Goal: Task Accomplishment & Management: Manage account settings

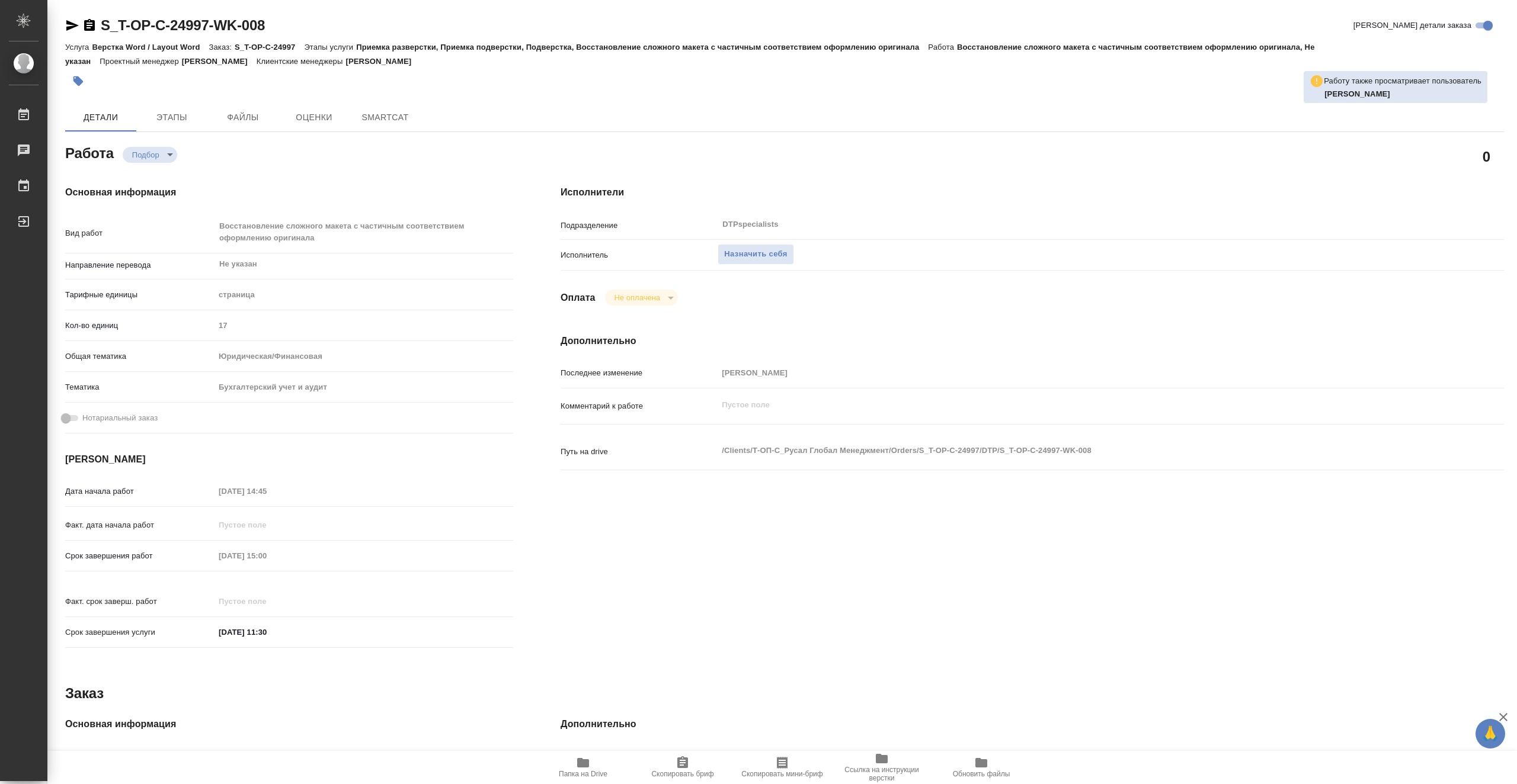
type textarea "x"
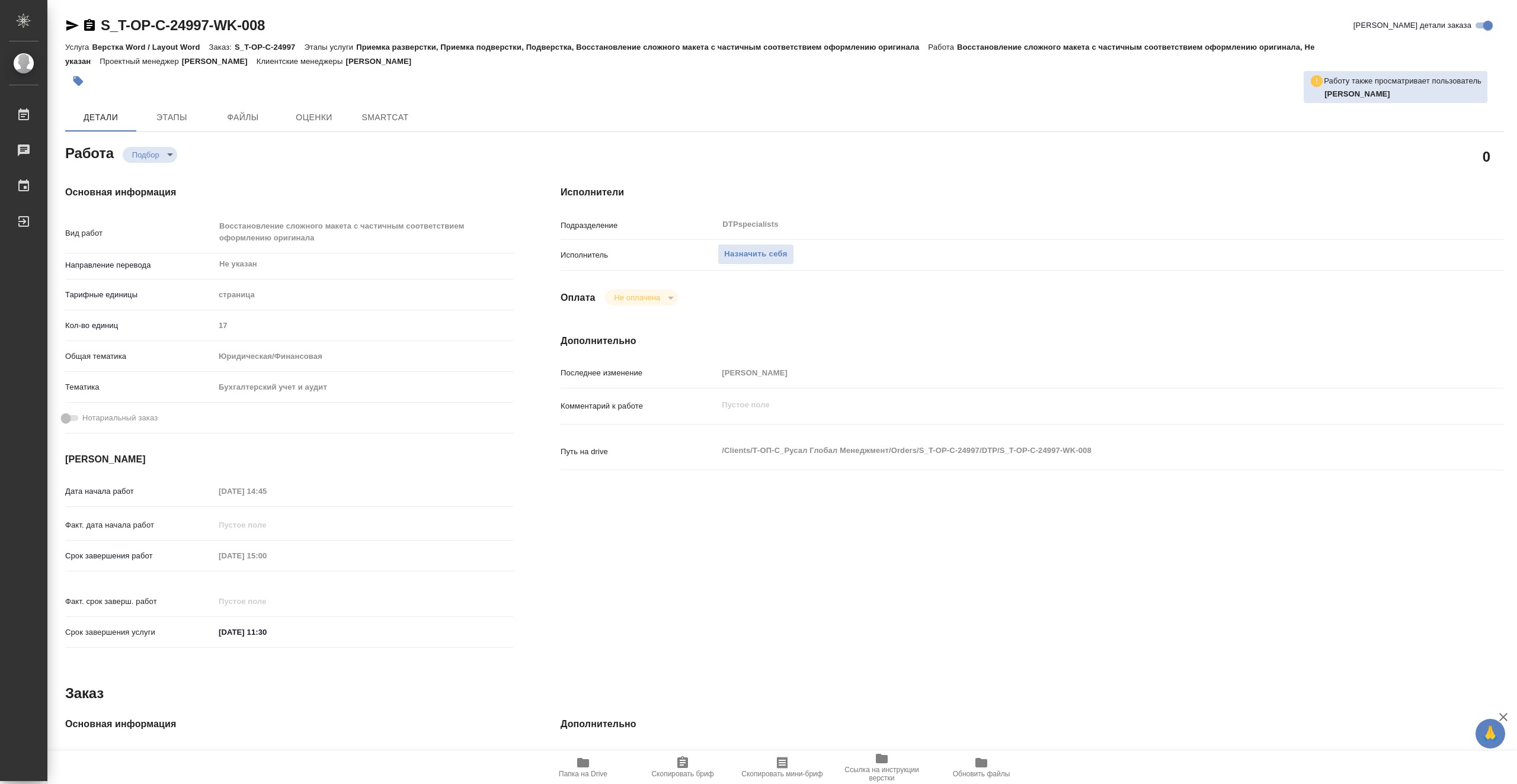
type textarea "x"
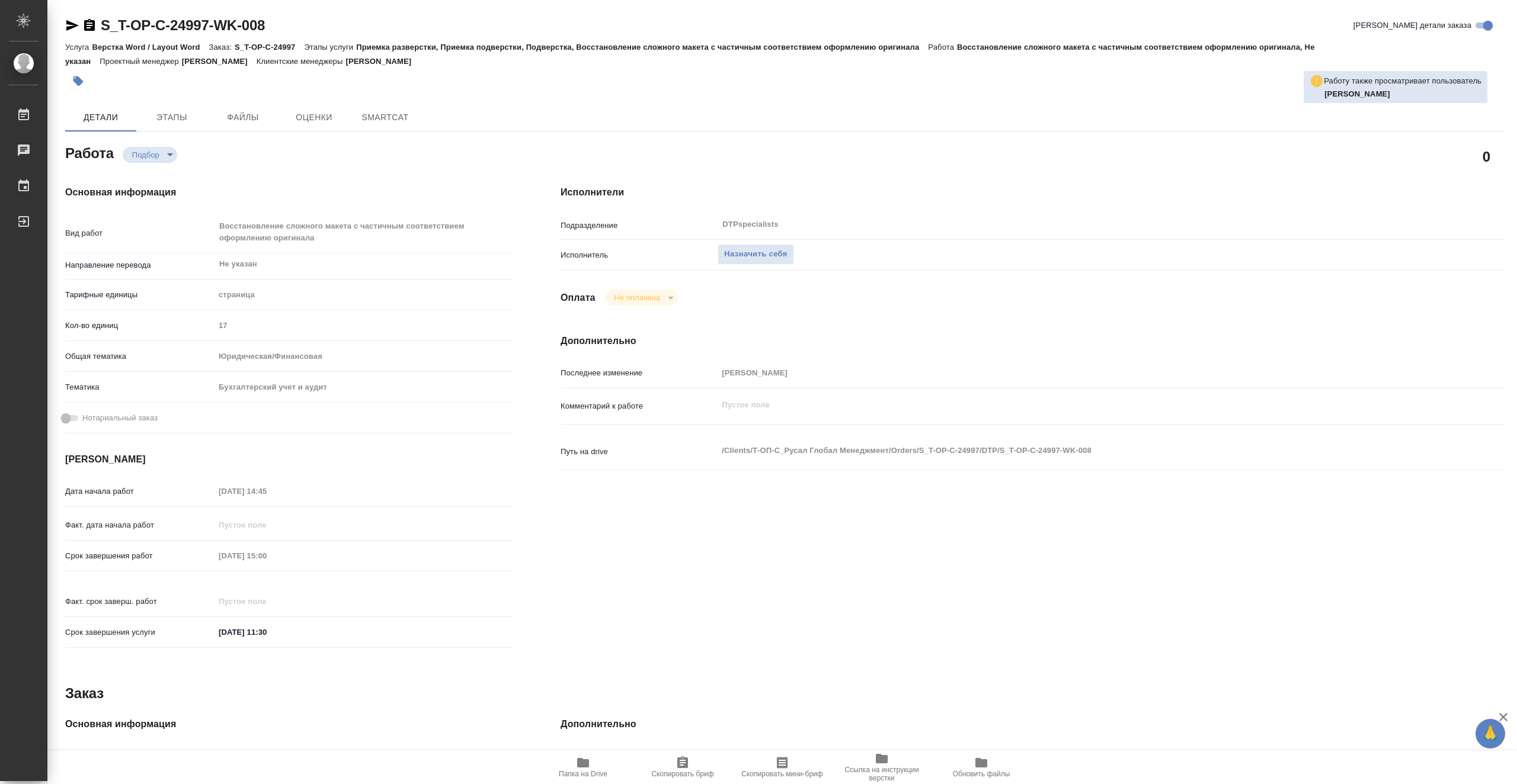
type textarea "x"
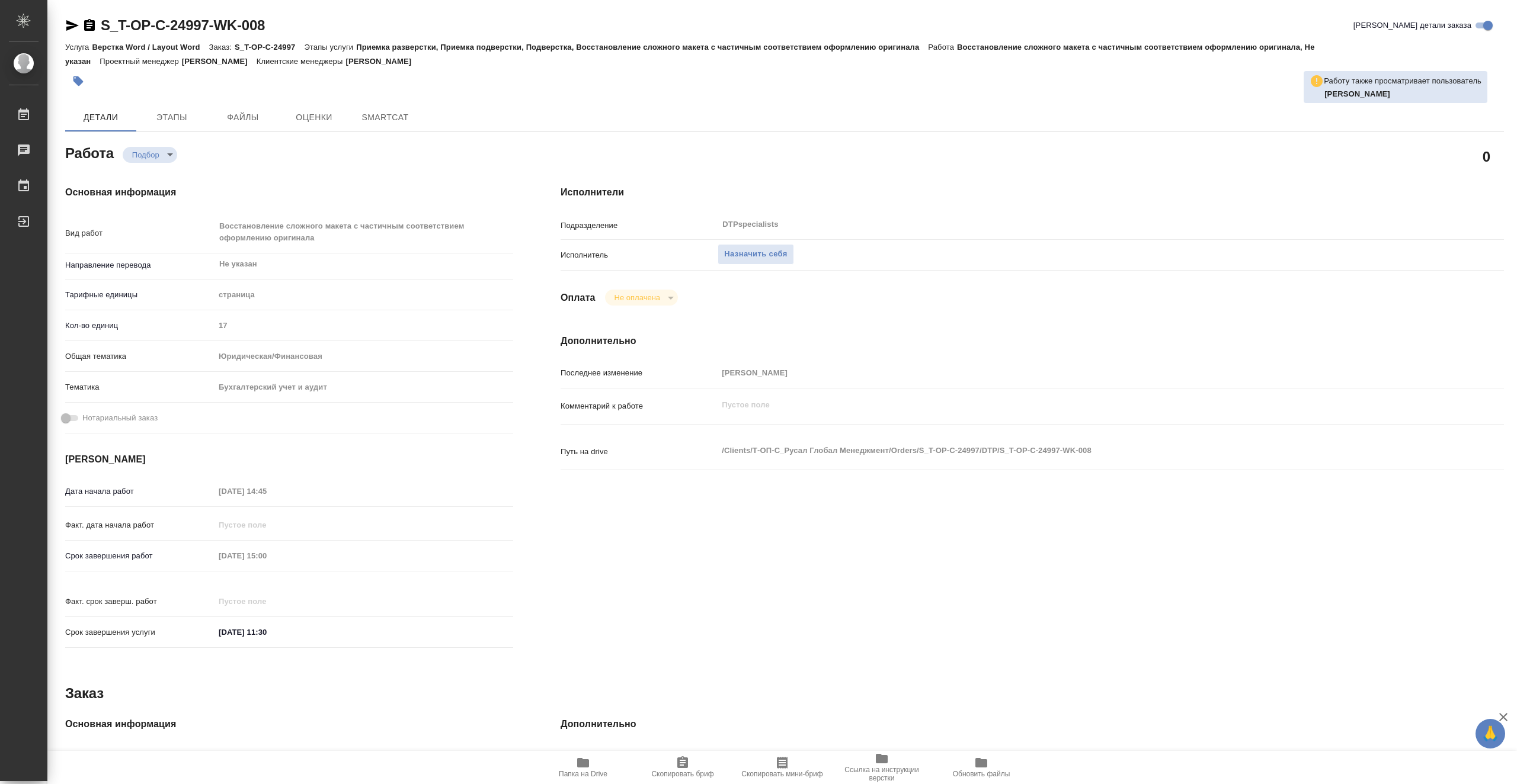
type textarea "x"
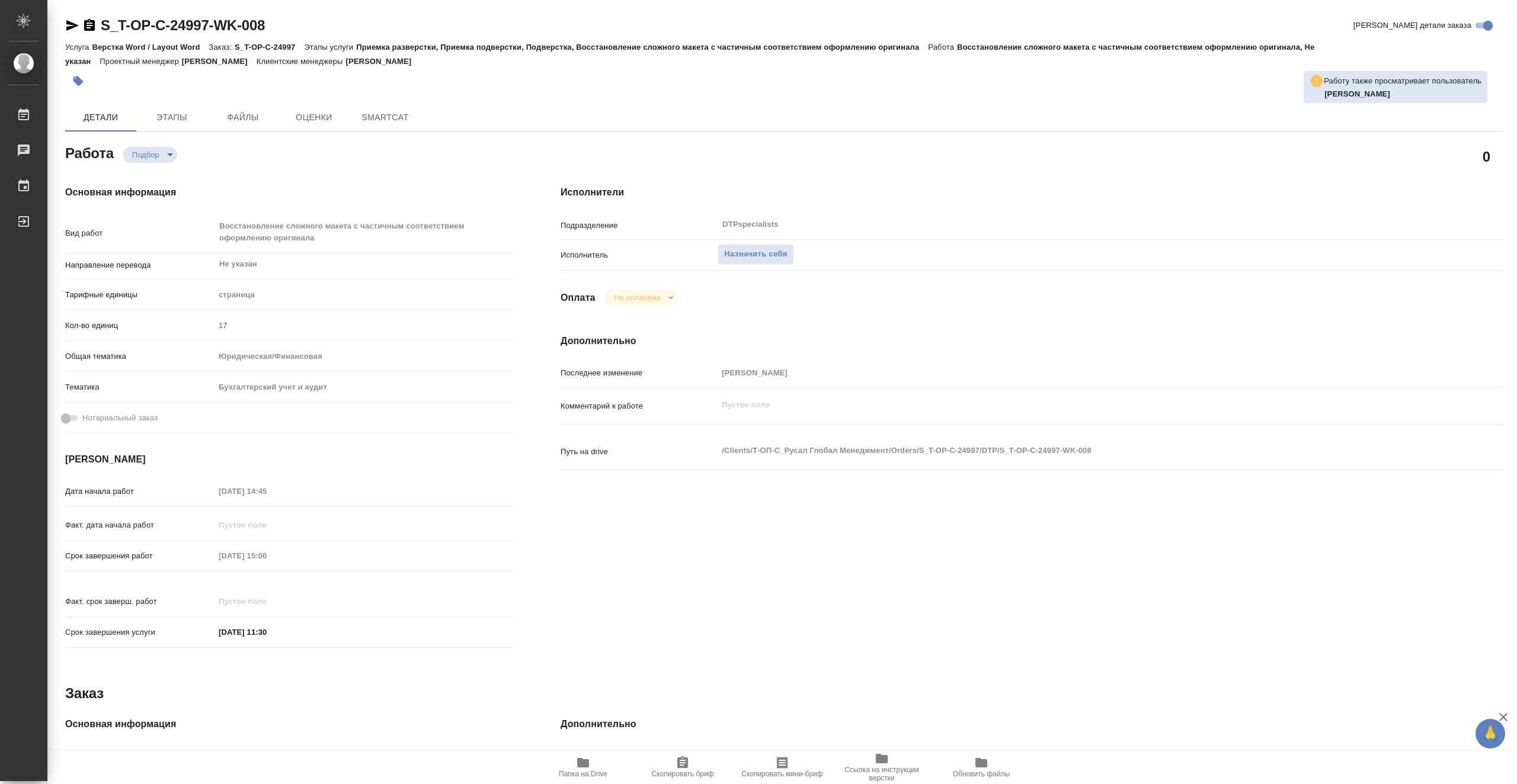
type textarea "x"
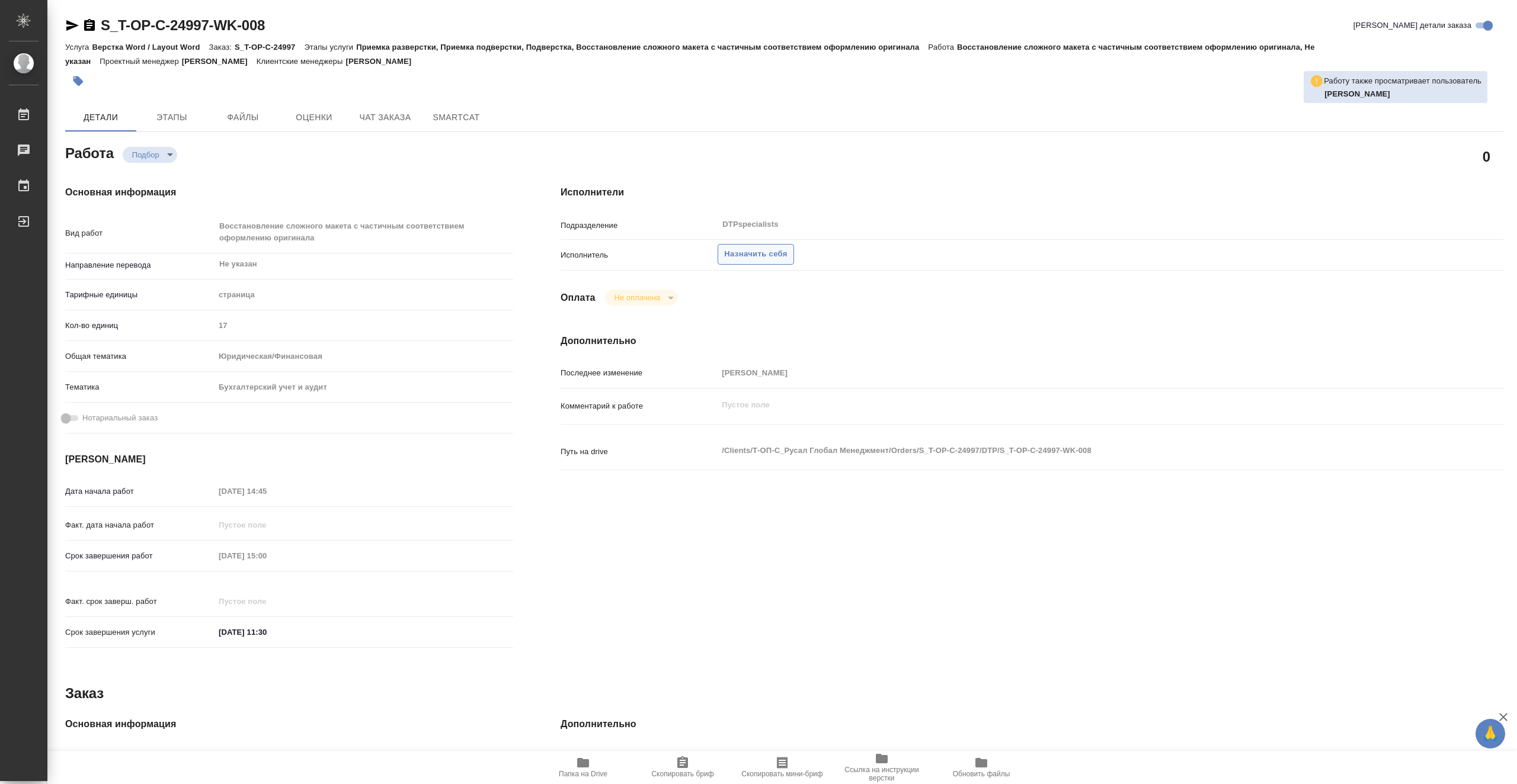
type textarea "x"
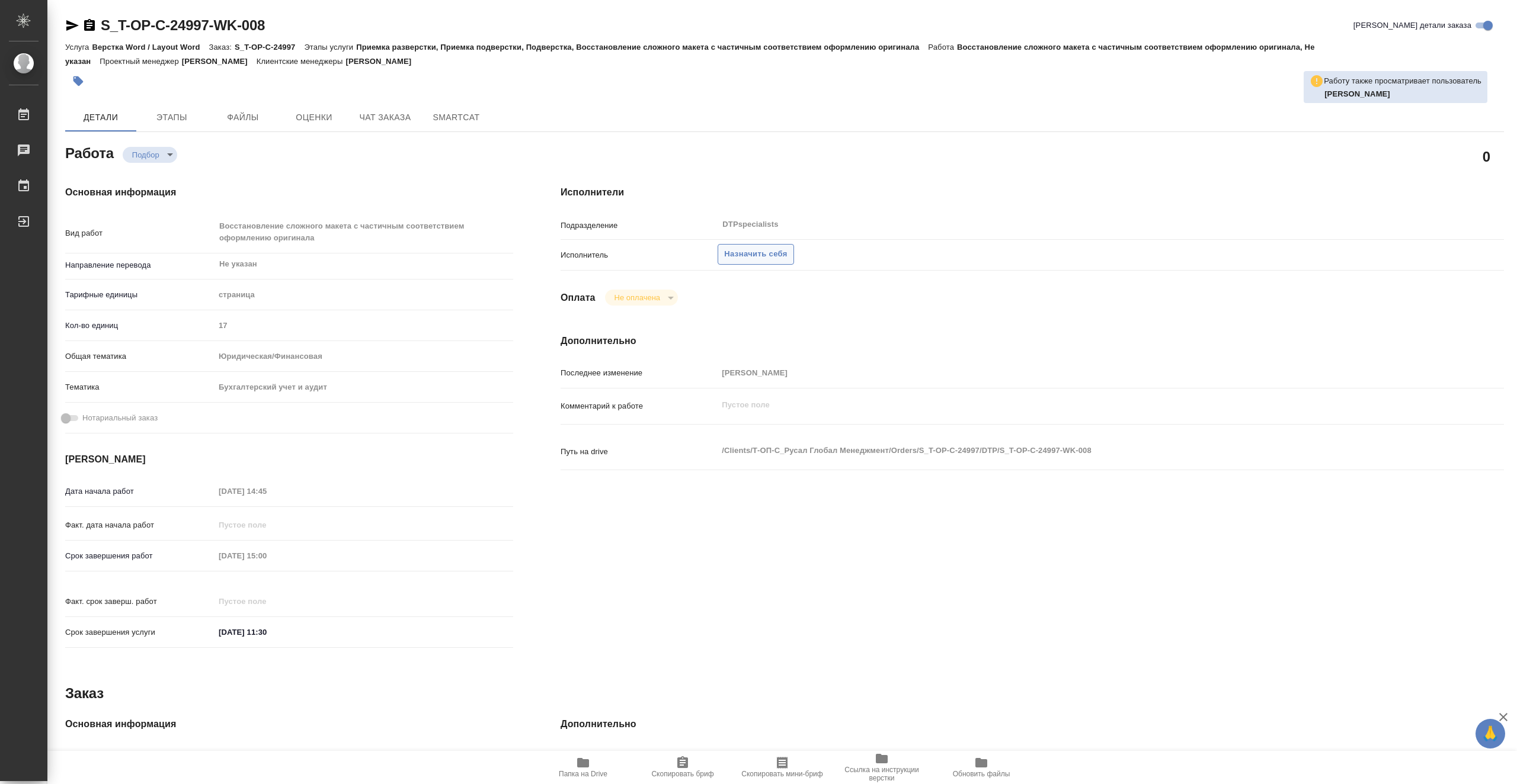
click at [756, 258] on span "Назначить себя" at bounding box center [756, 254] width 63 height 13
type textarea "x"
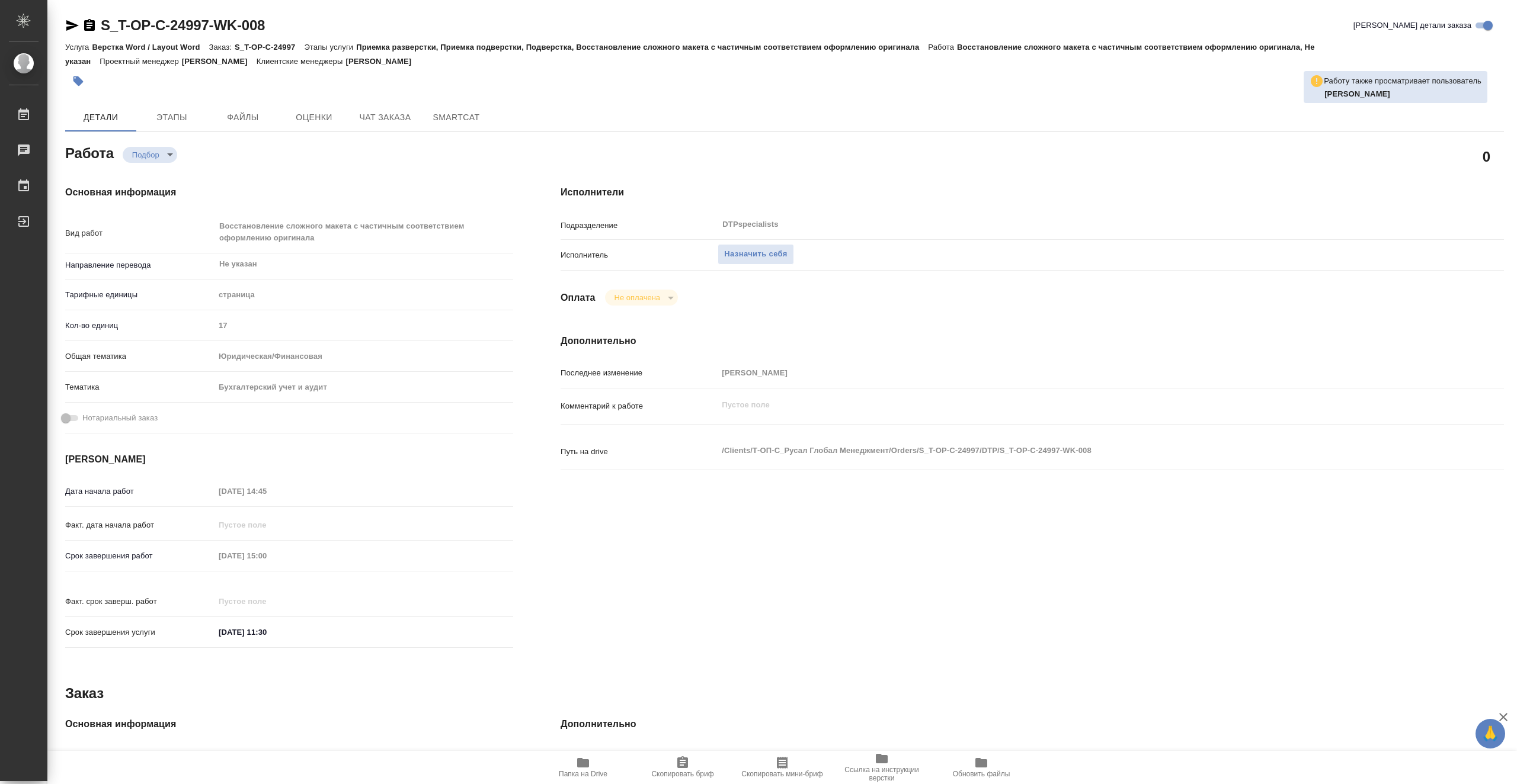
type textarea "x"
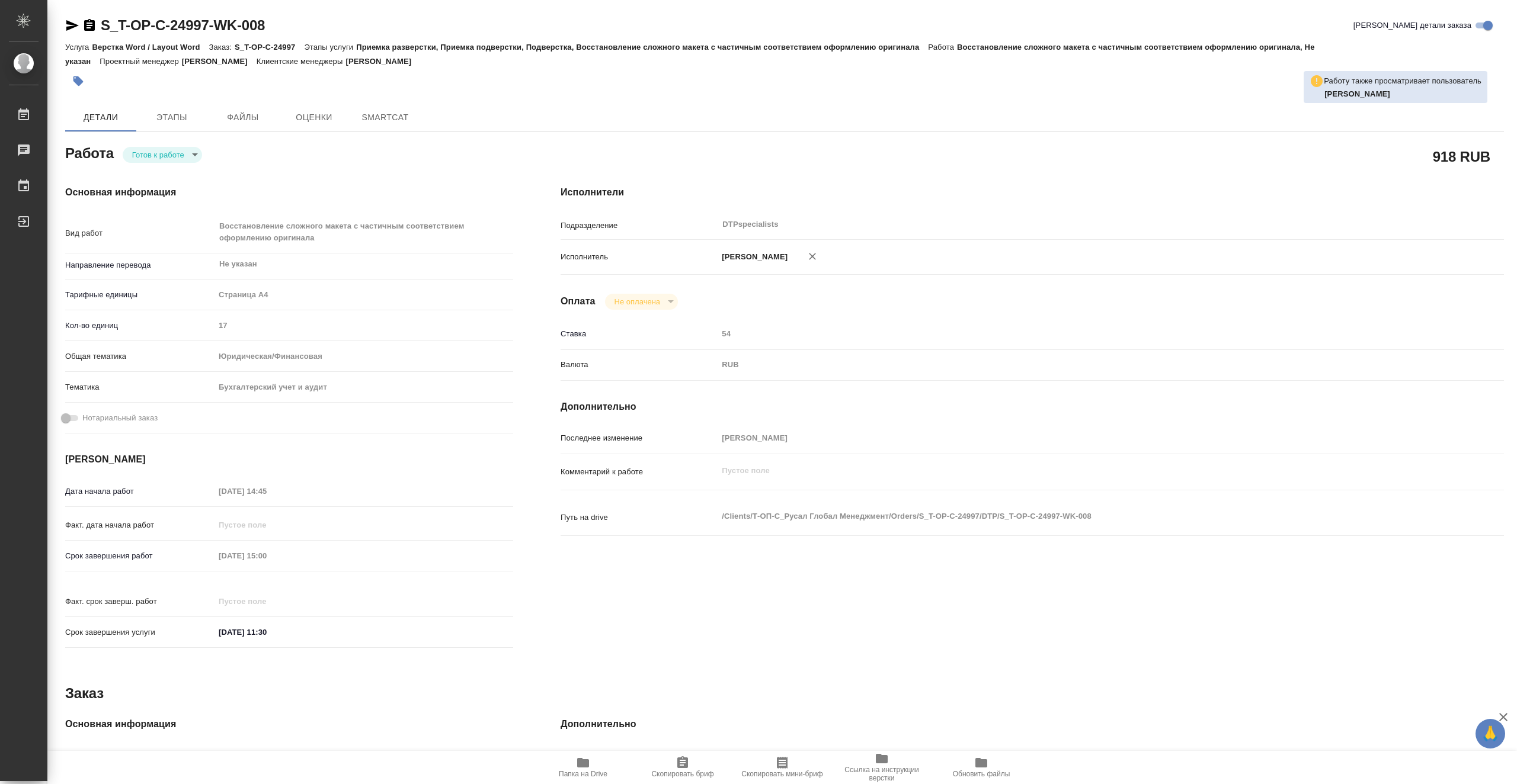
type textarea "x"
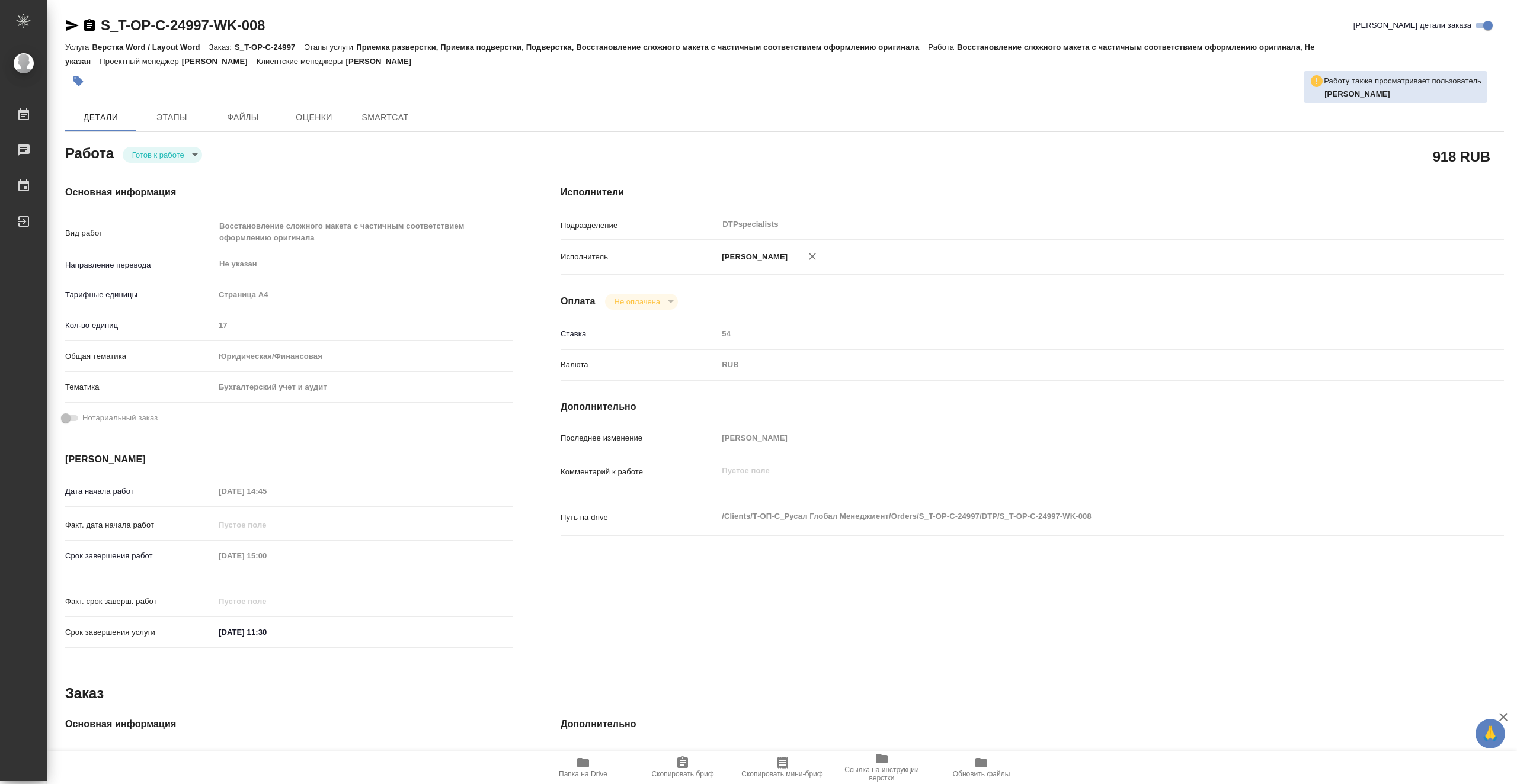
type textarea "x"
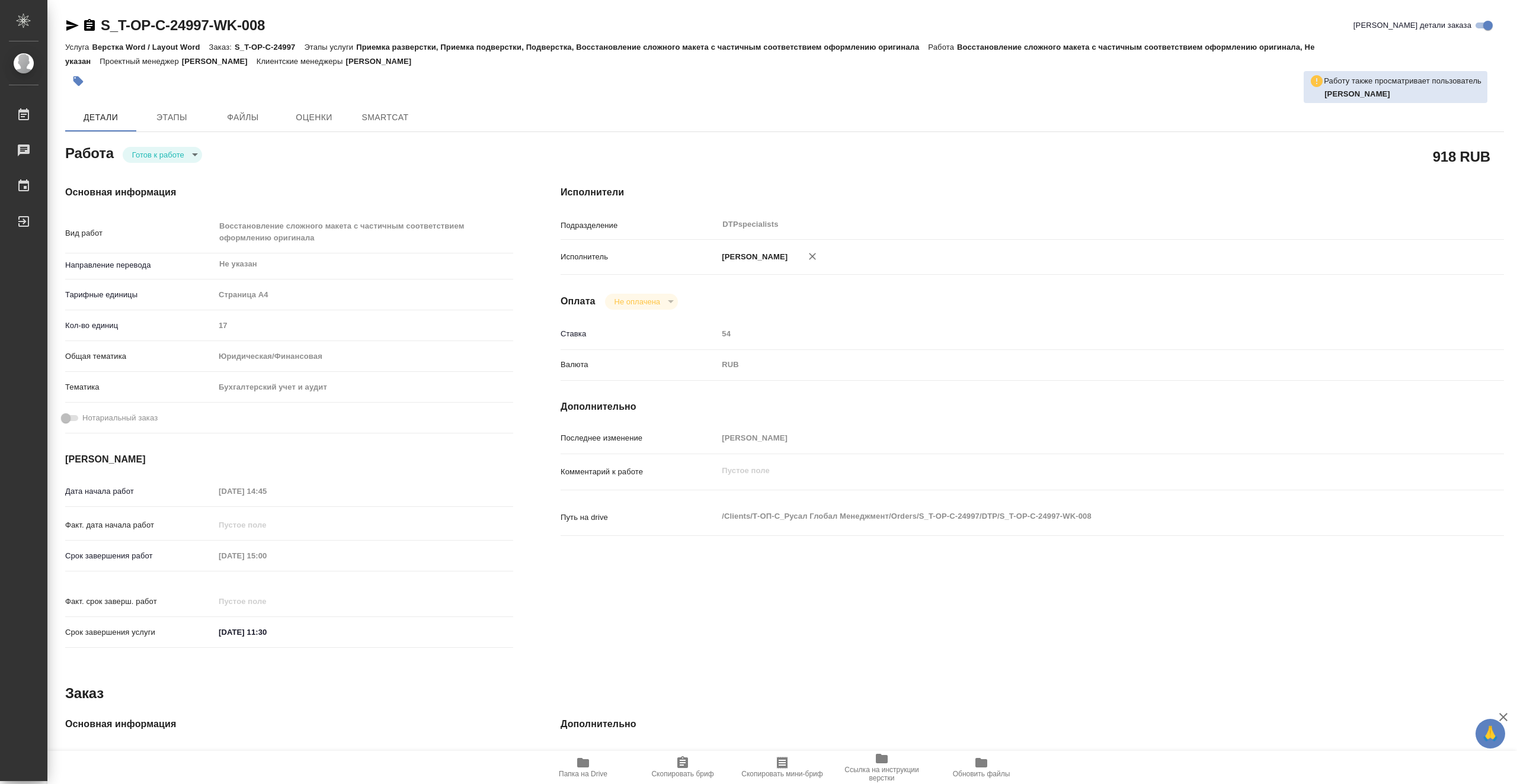
type textarea "x"
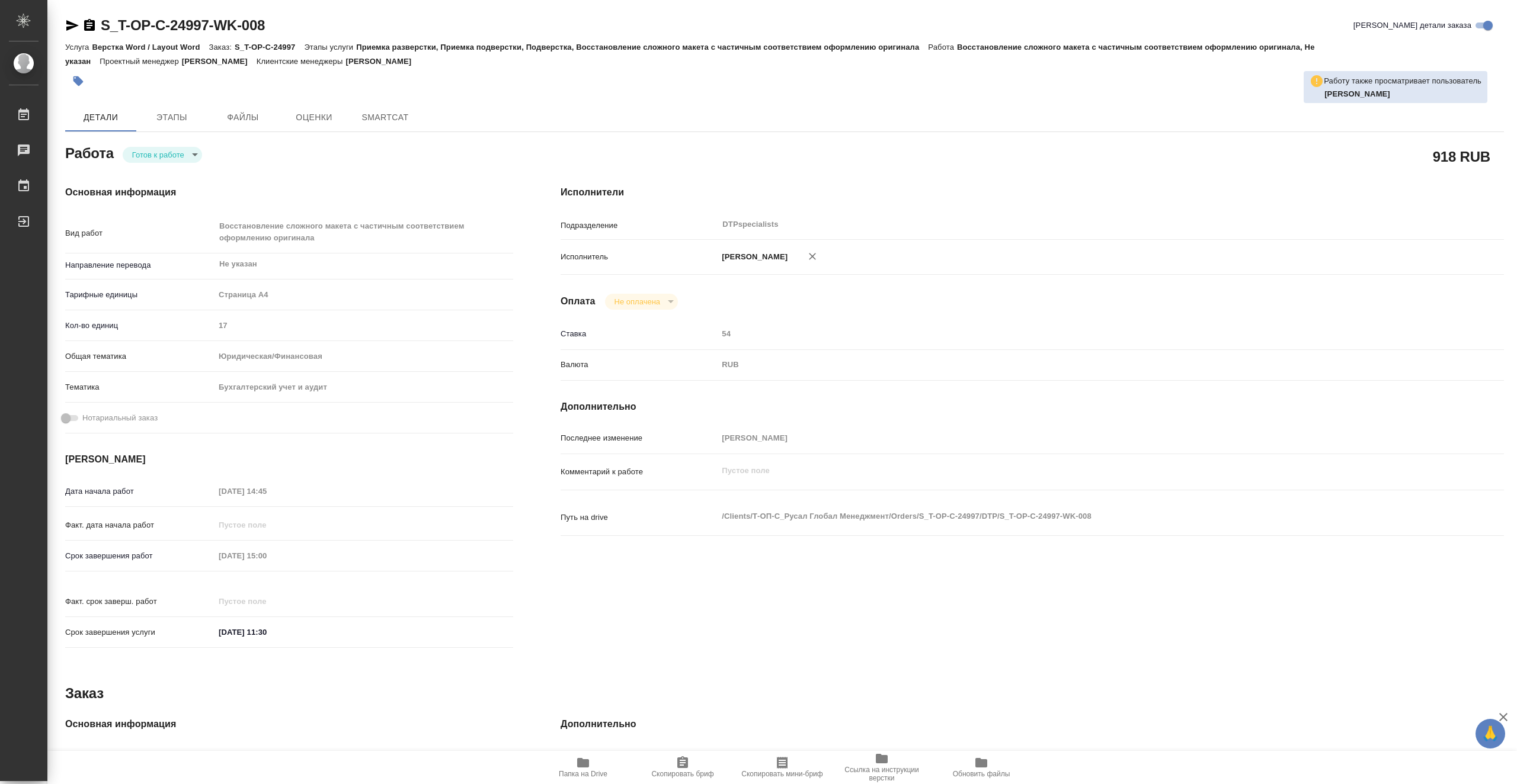
type textarea "x"
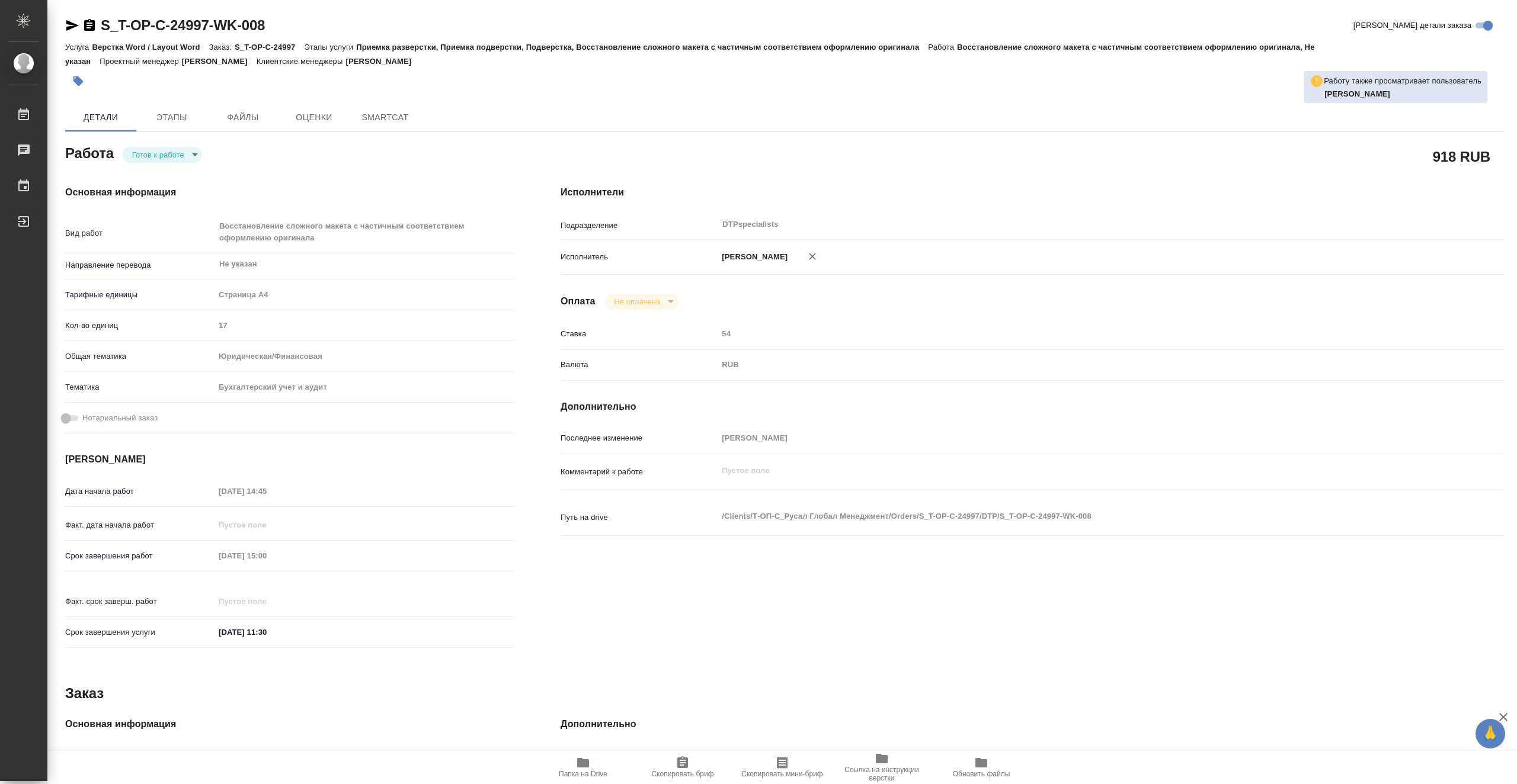
type textarea "x"
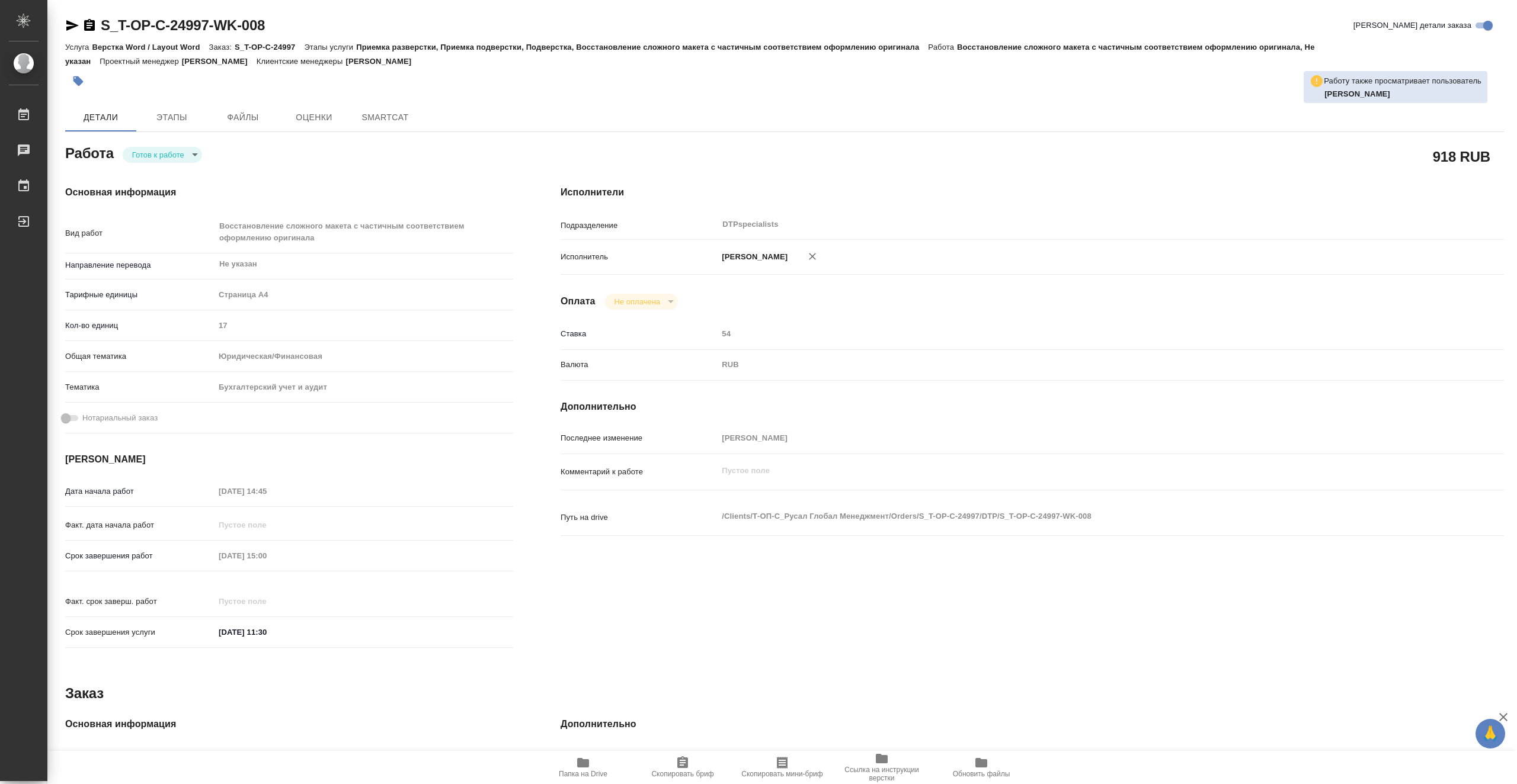
type textarea "x"
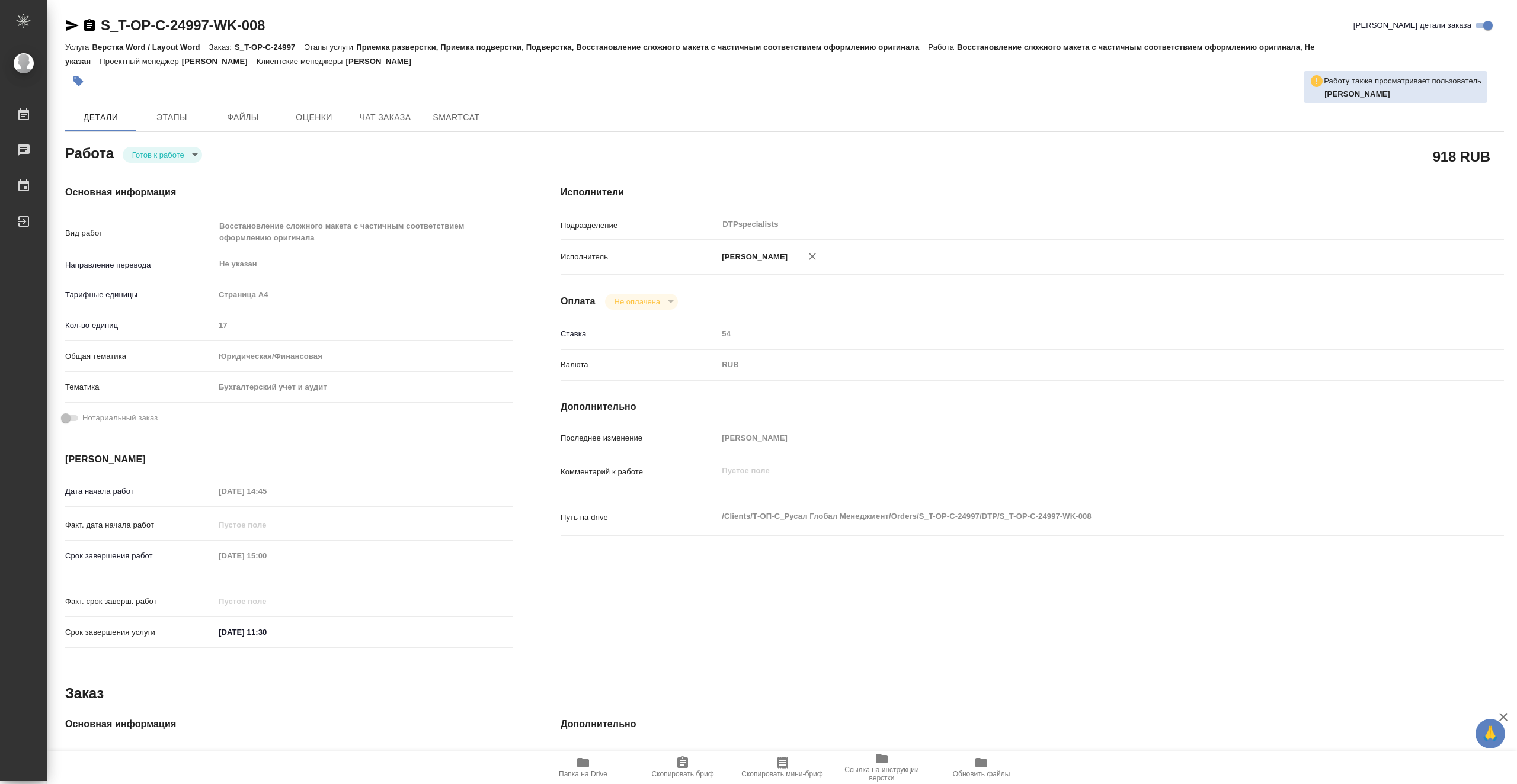
type textarea "x"
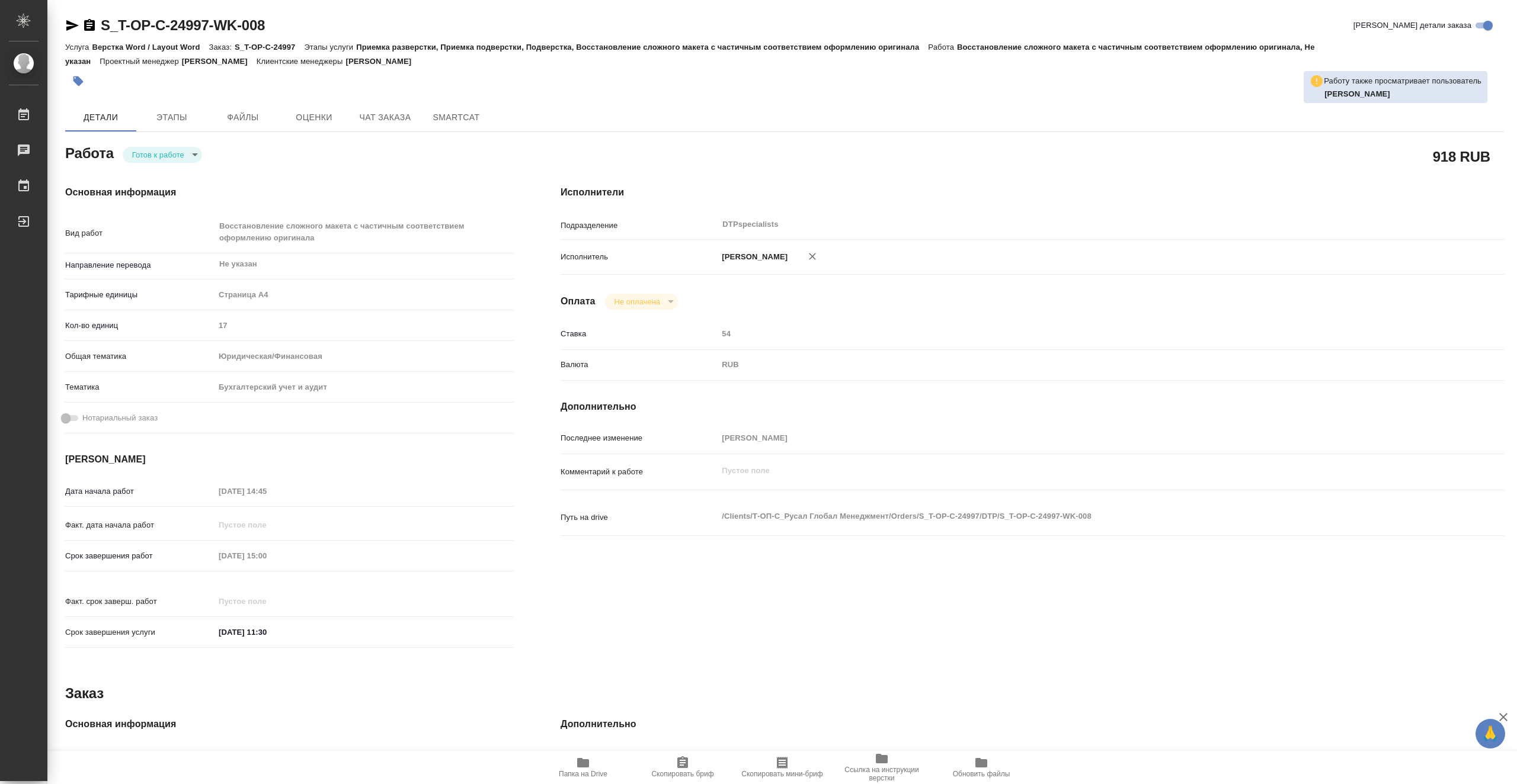
type textarea "x"
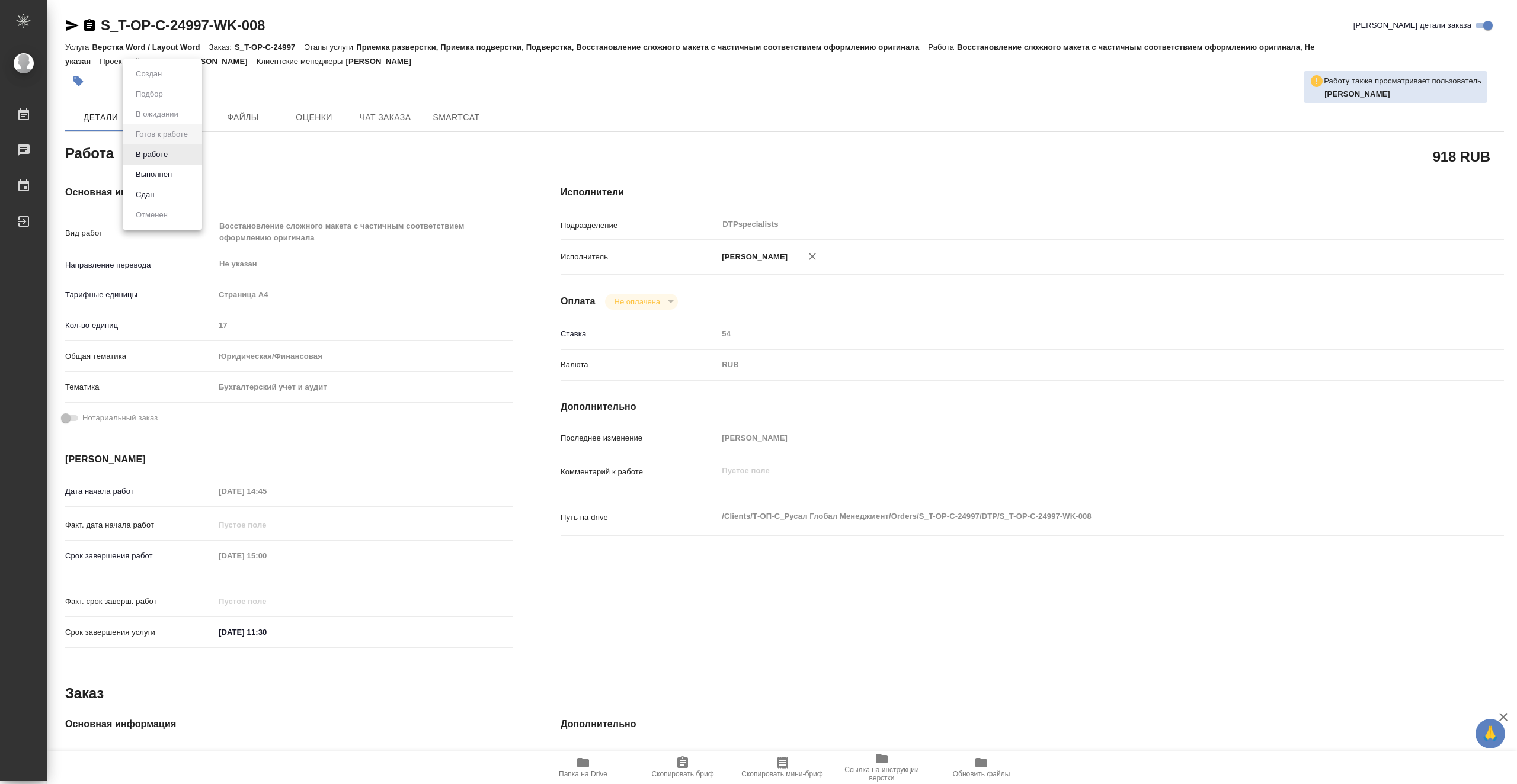
click at [173, 149] on body "🙏 .cls-1 fill:#fff; AWATERA Vasiutchenko Aleksandr Работы 0 Чаты График Выйти S…" at bounding box center [758, 392] width 1517 height 784
click at [183, 158] on li "В работе" at bounding box center [162, 154] width 80 height 20
type textarea "x"
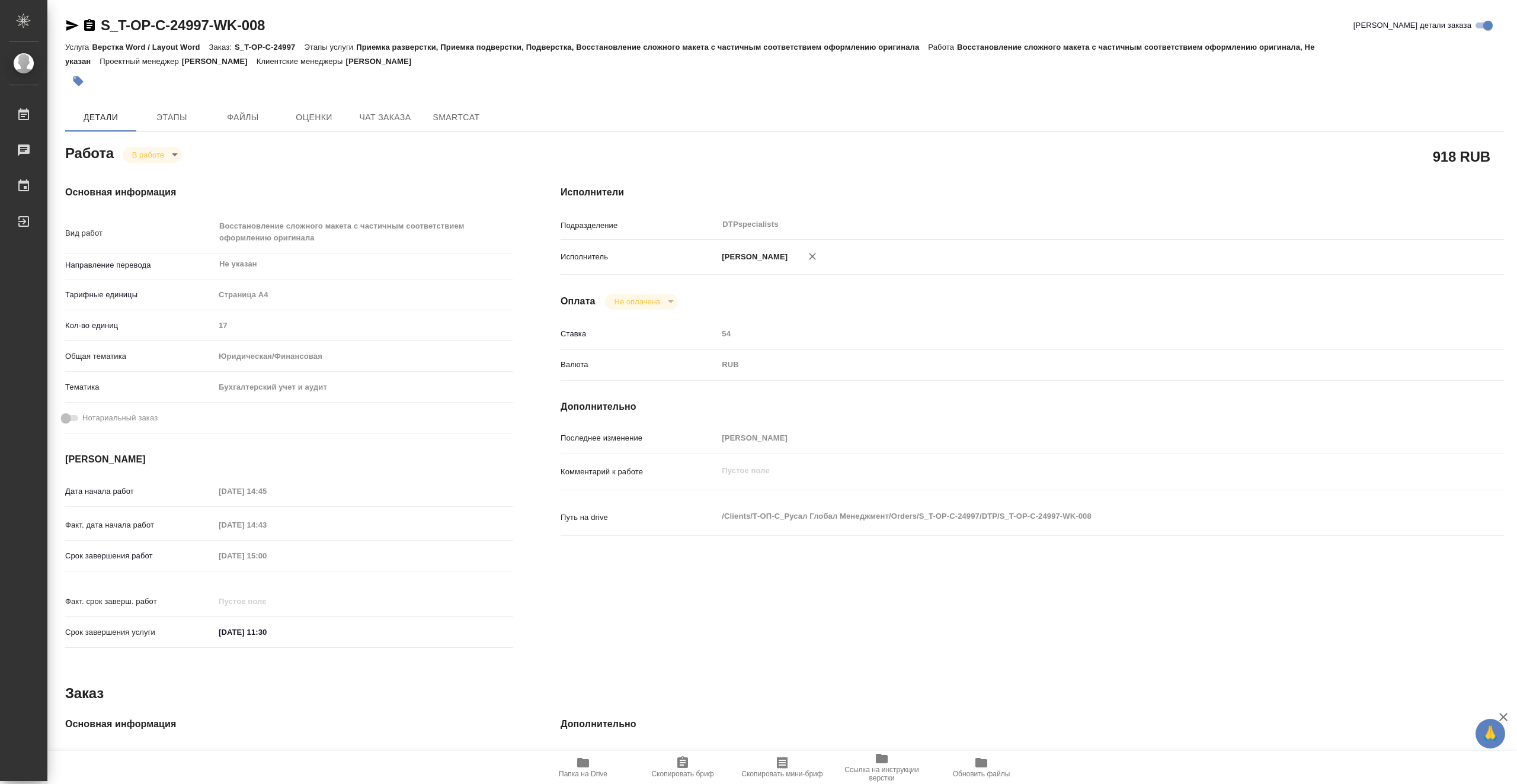
type textarea "x"
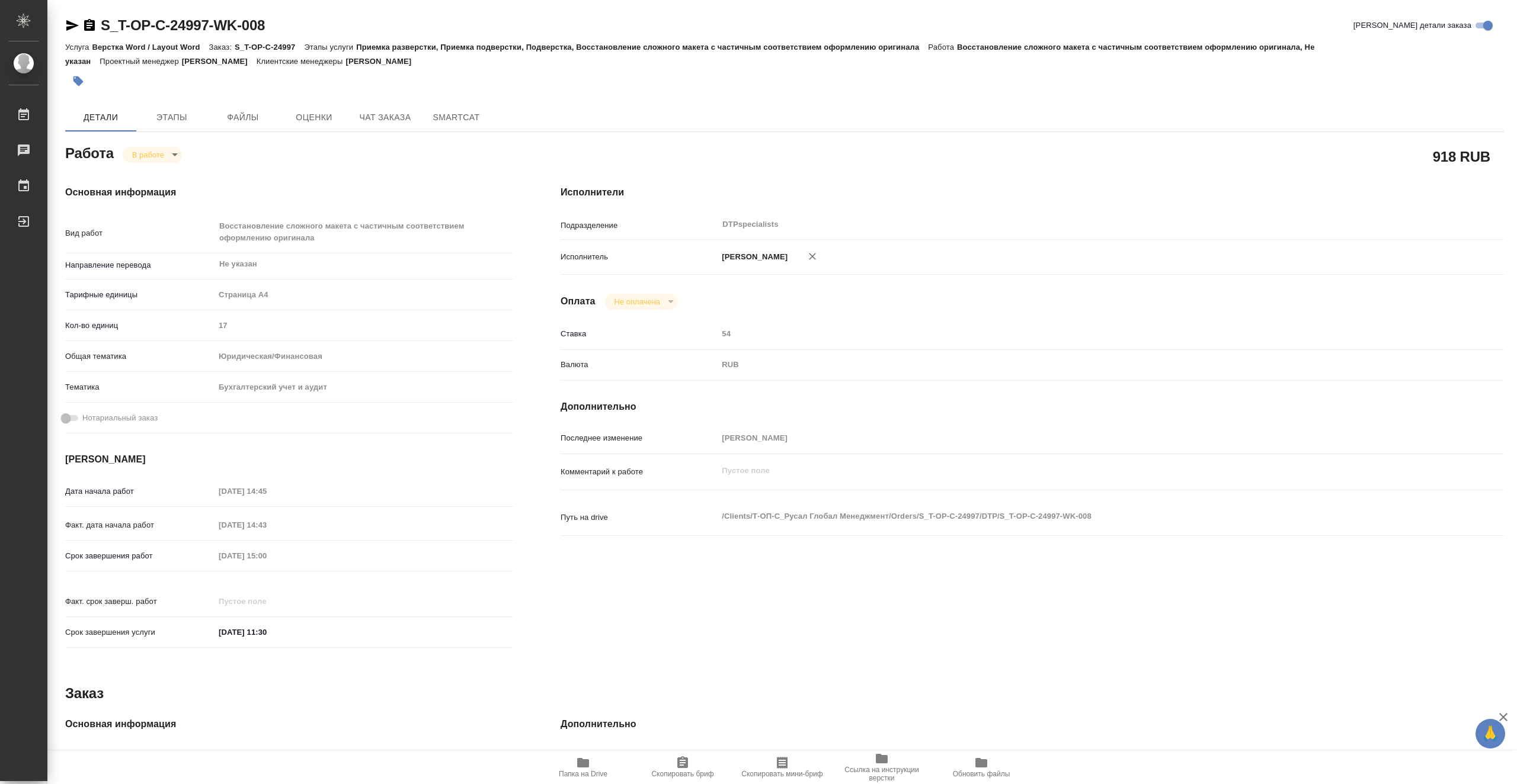
type textarea "x"
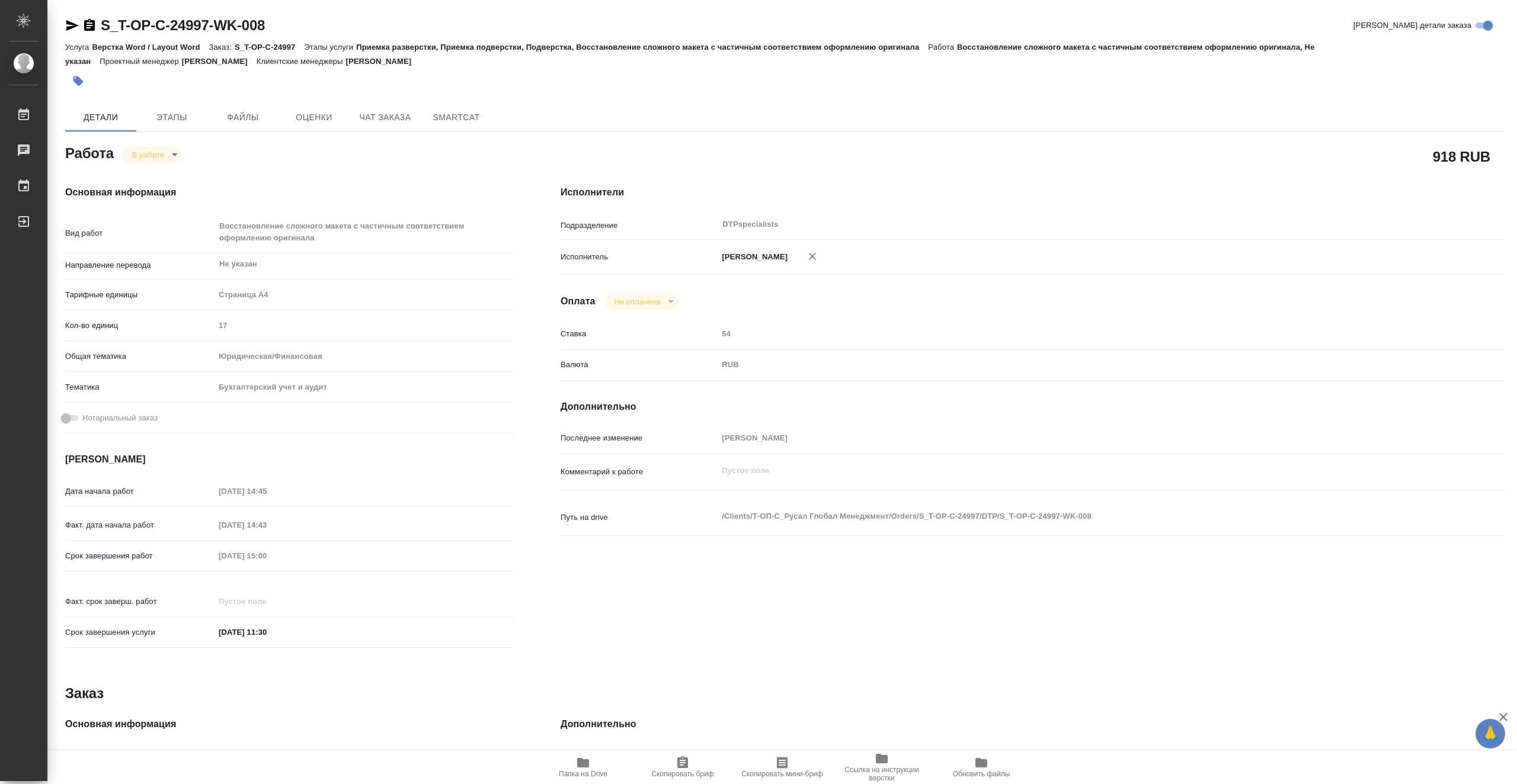
type textarea "x"
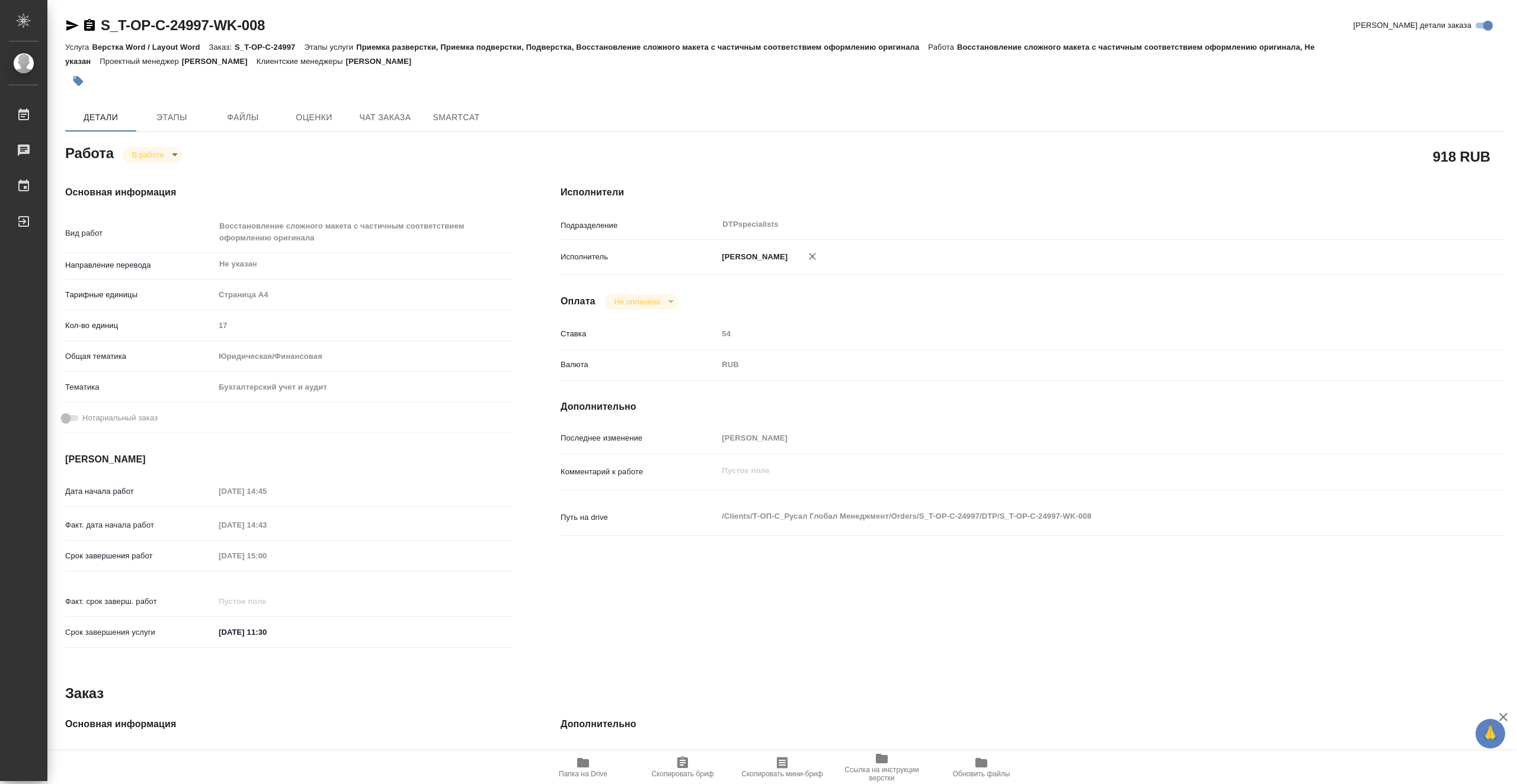
type textarea "x"
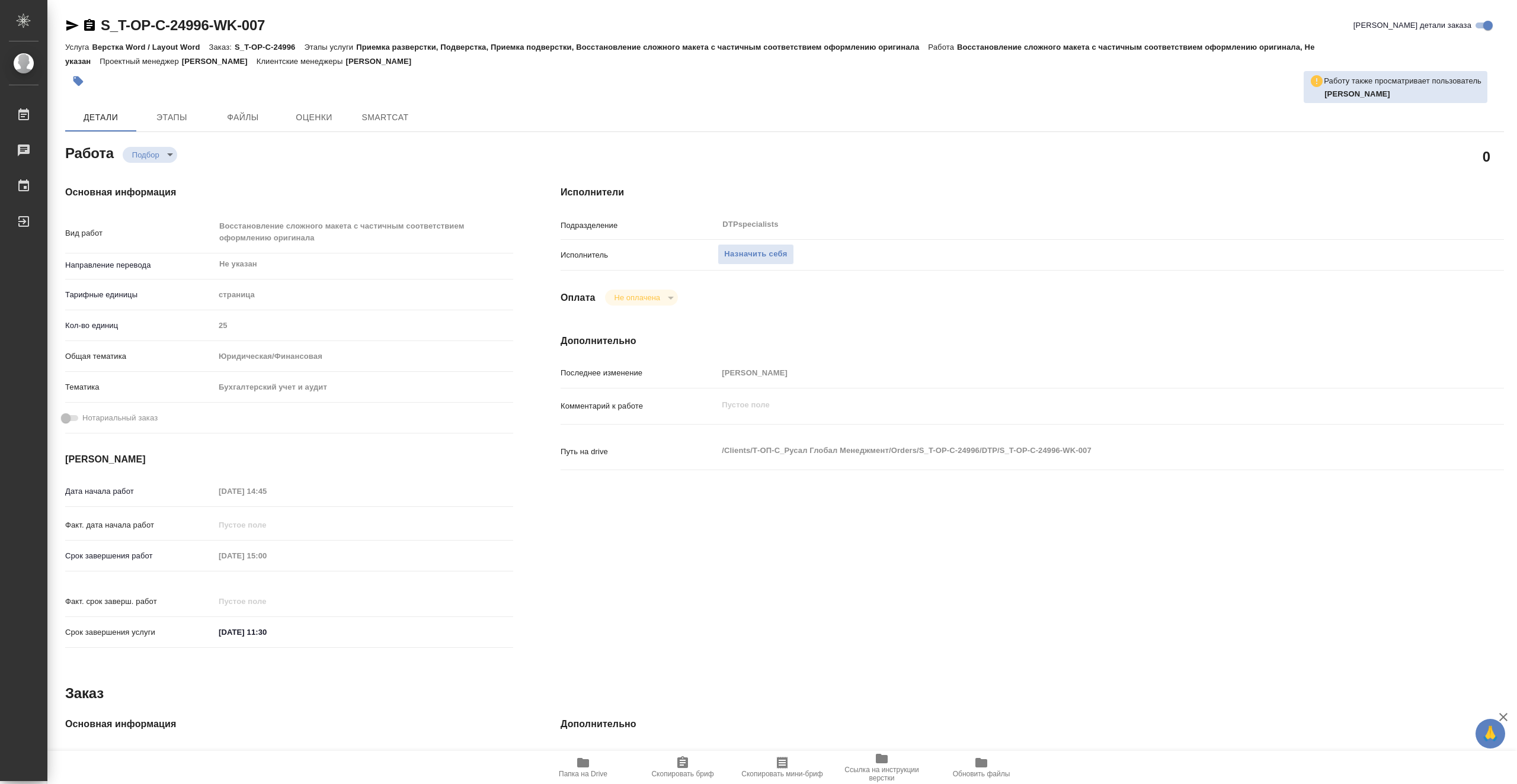
type textarea "x"
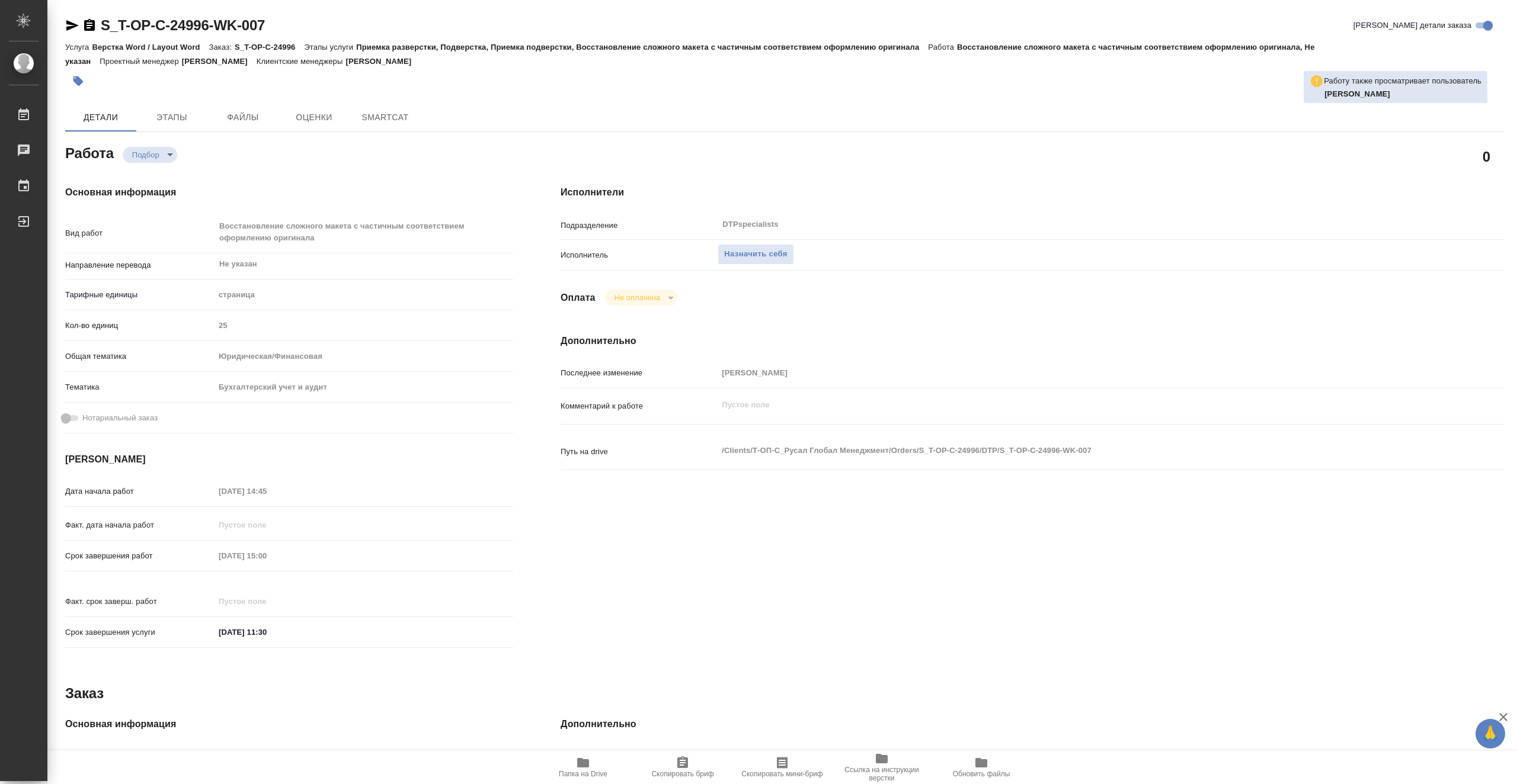
type textarea "x"
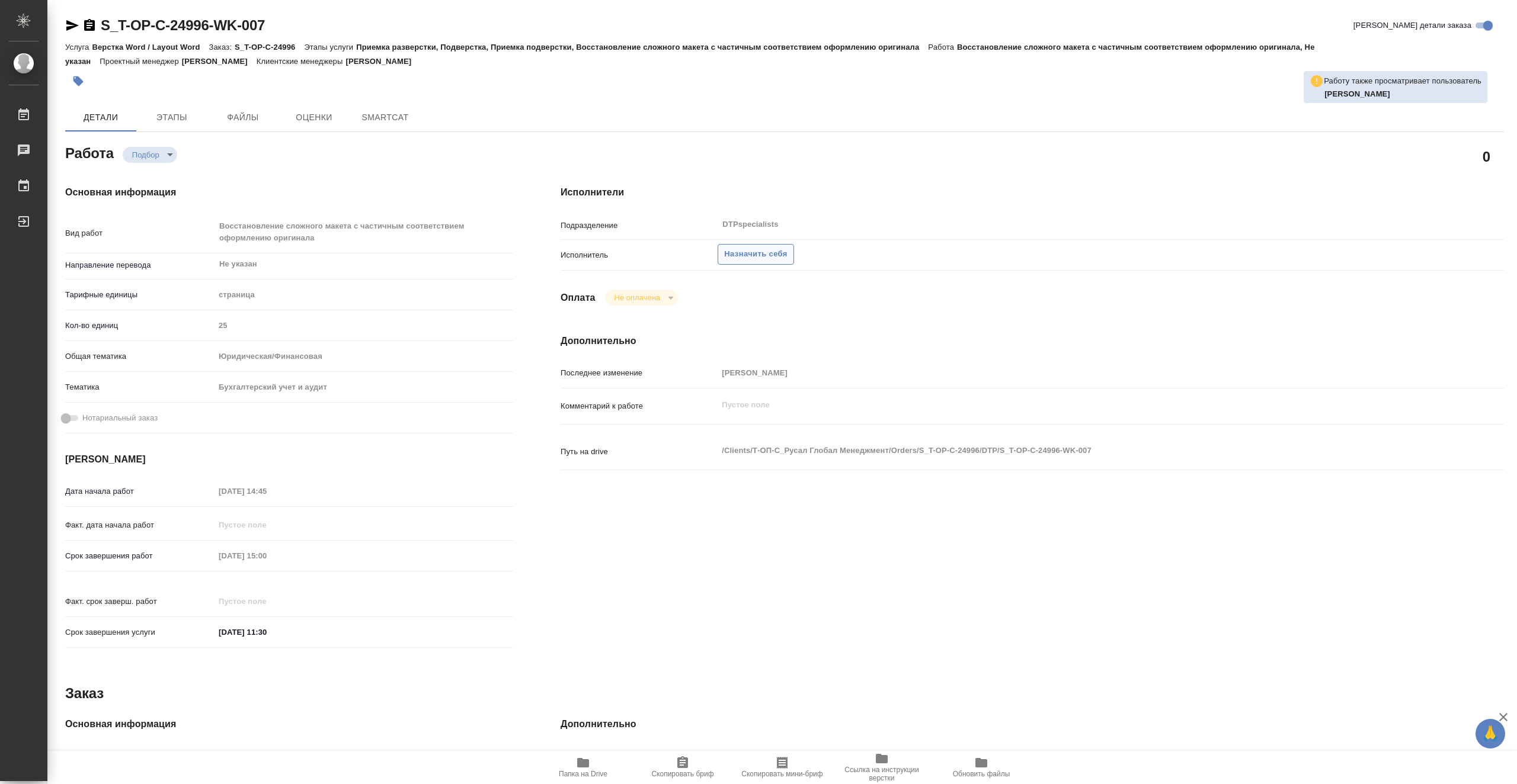
type textarea "x"
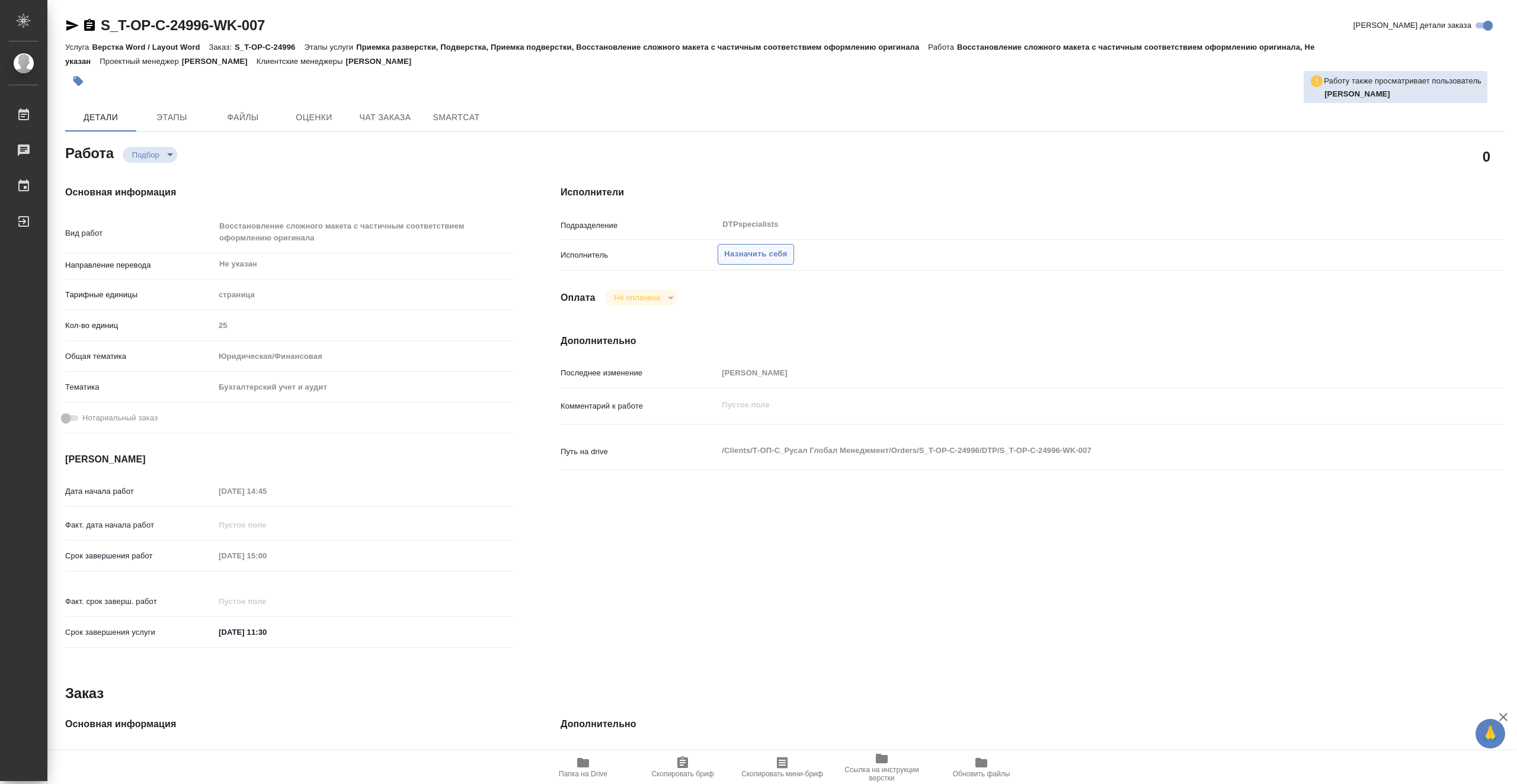
click at [738, 256] on span "Назначить себя" at bounding box center [756, 254] width 63 height 13
type textarea "x"
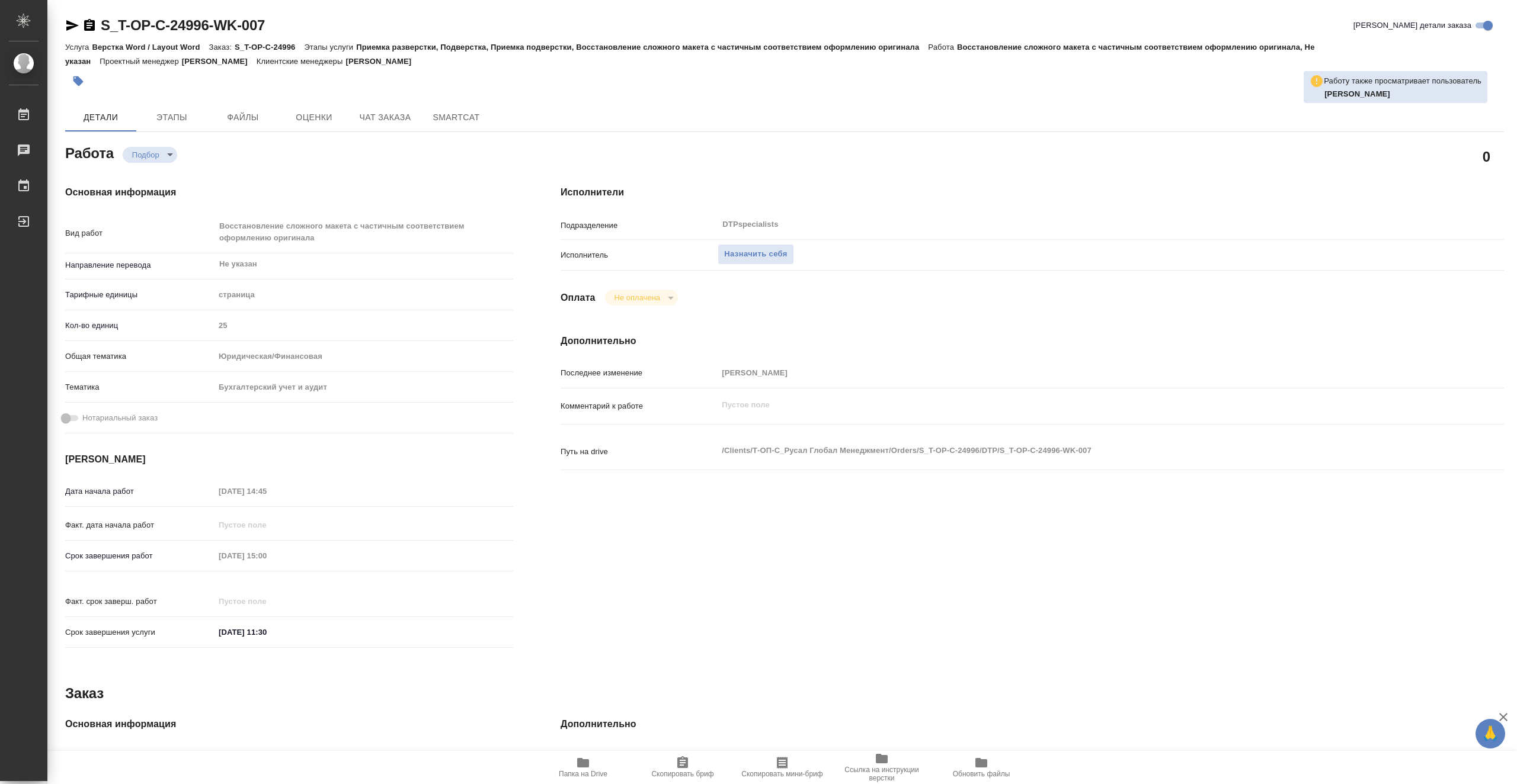
type textarea "x"
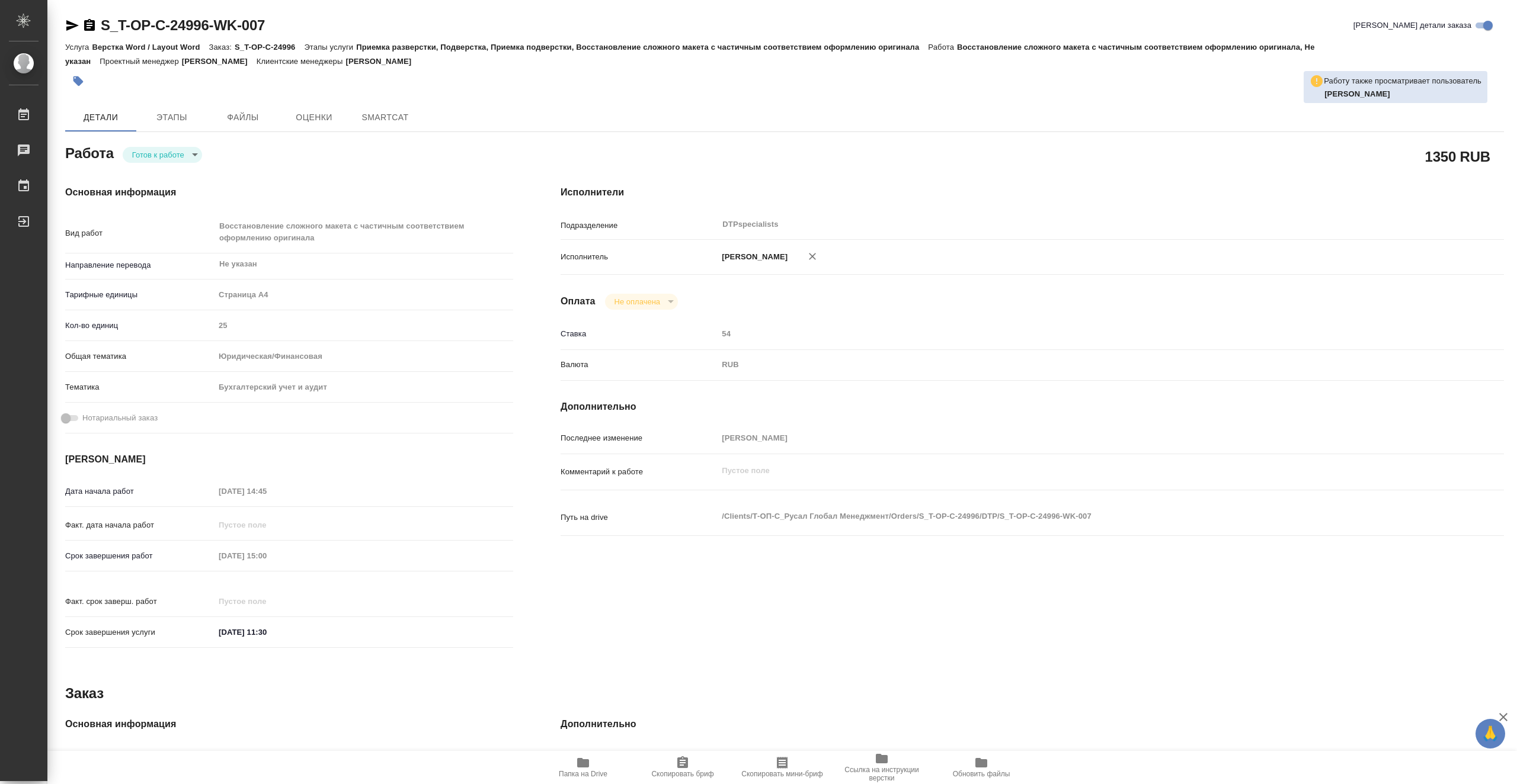
type textarea "x"
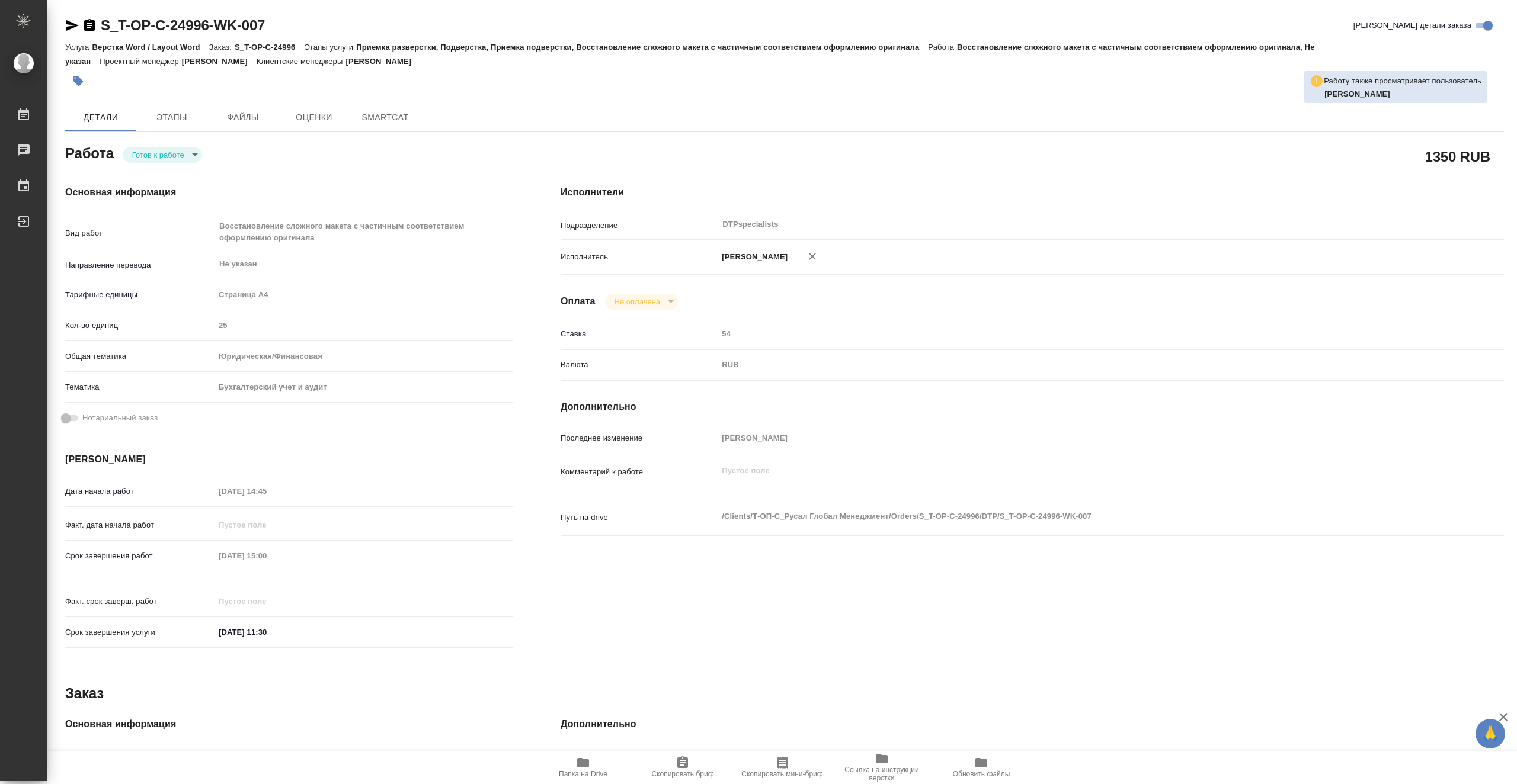
type textarea "x"
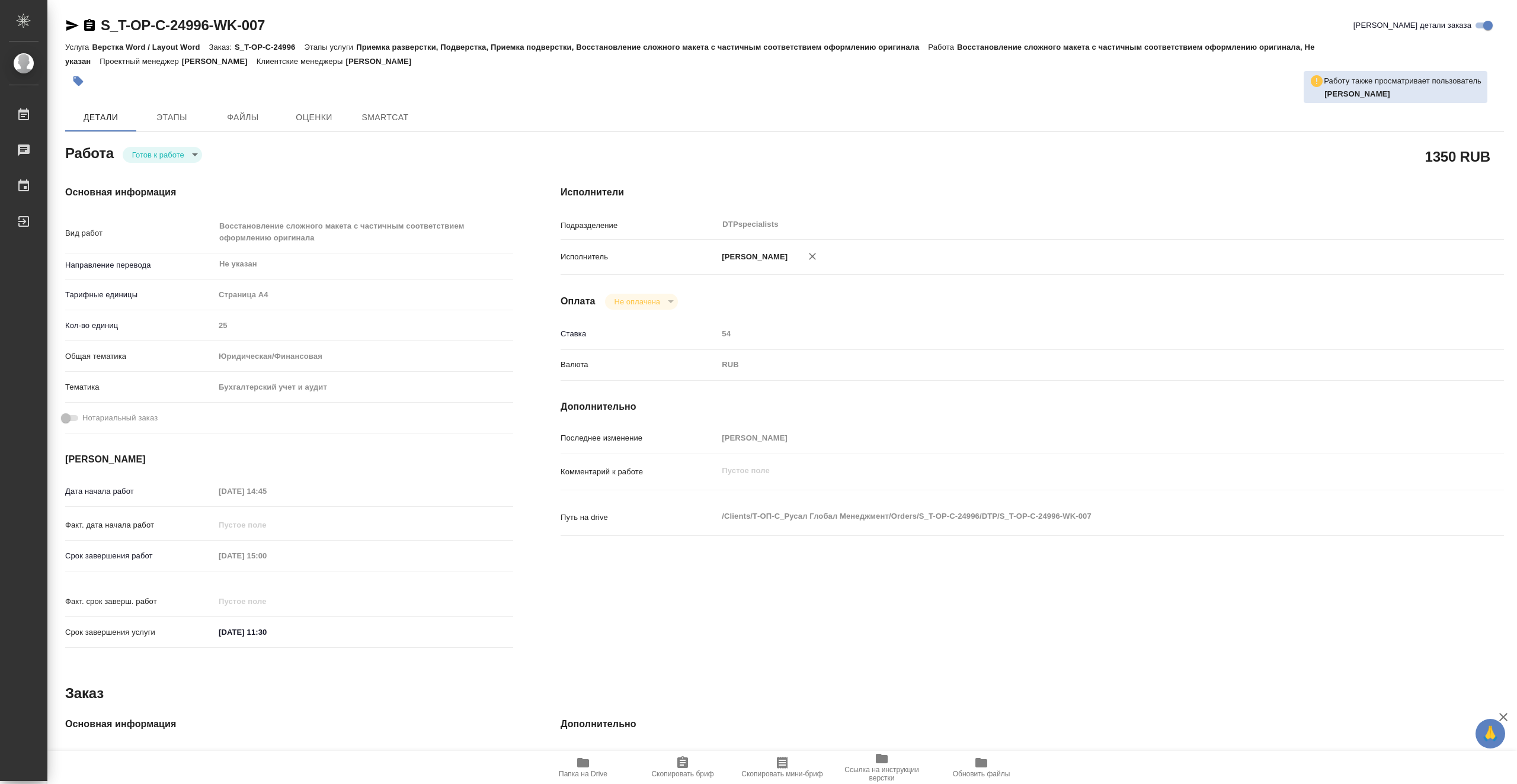
type textarea "x"
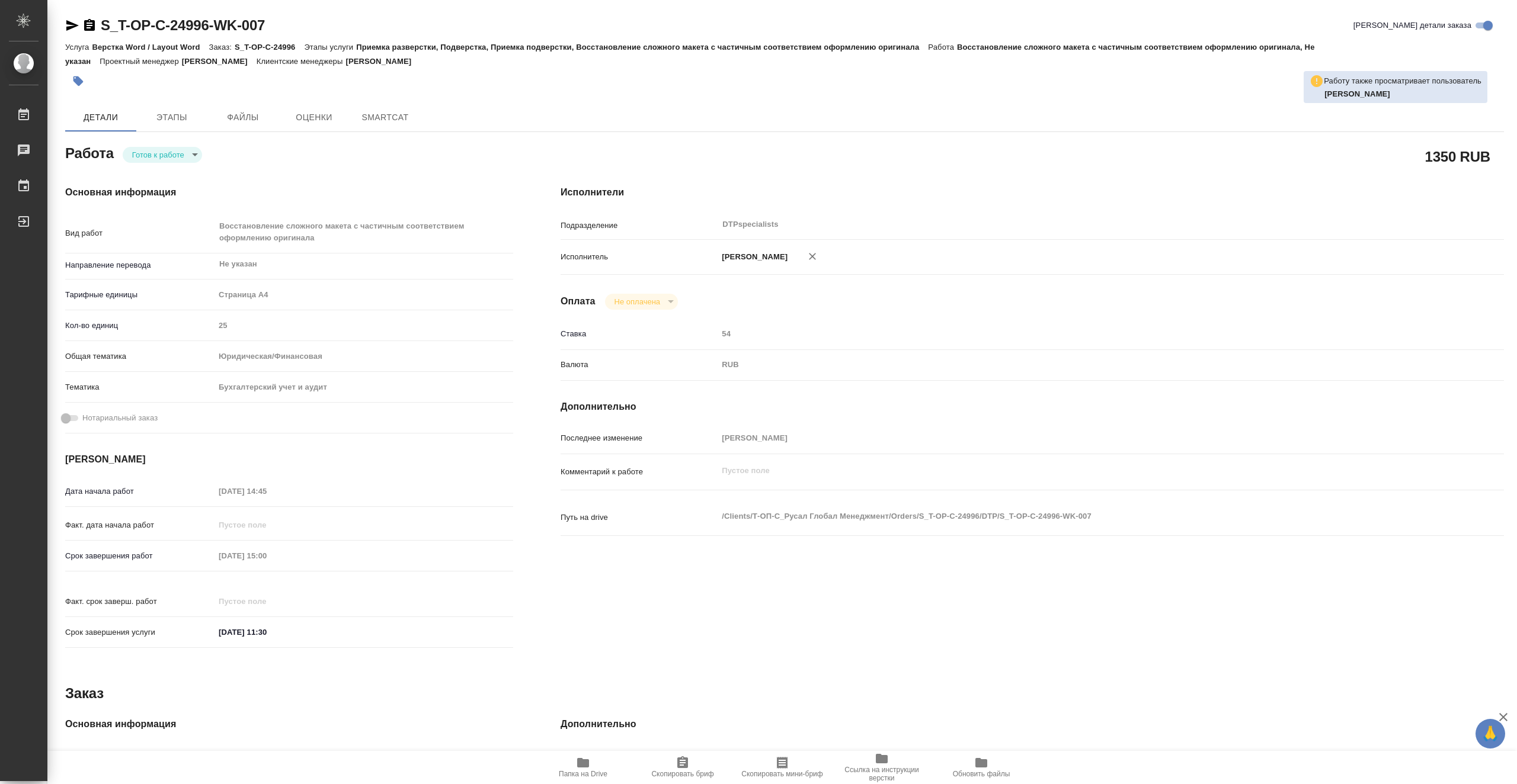
type textarea "x"
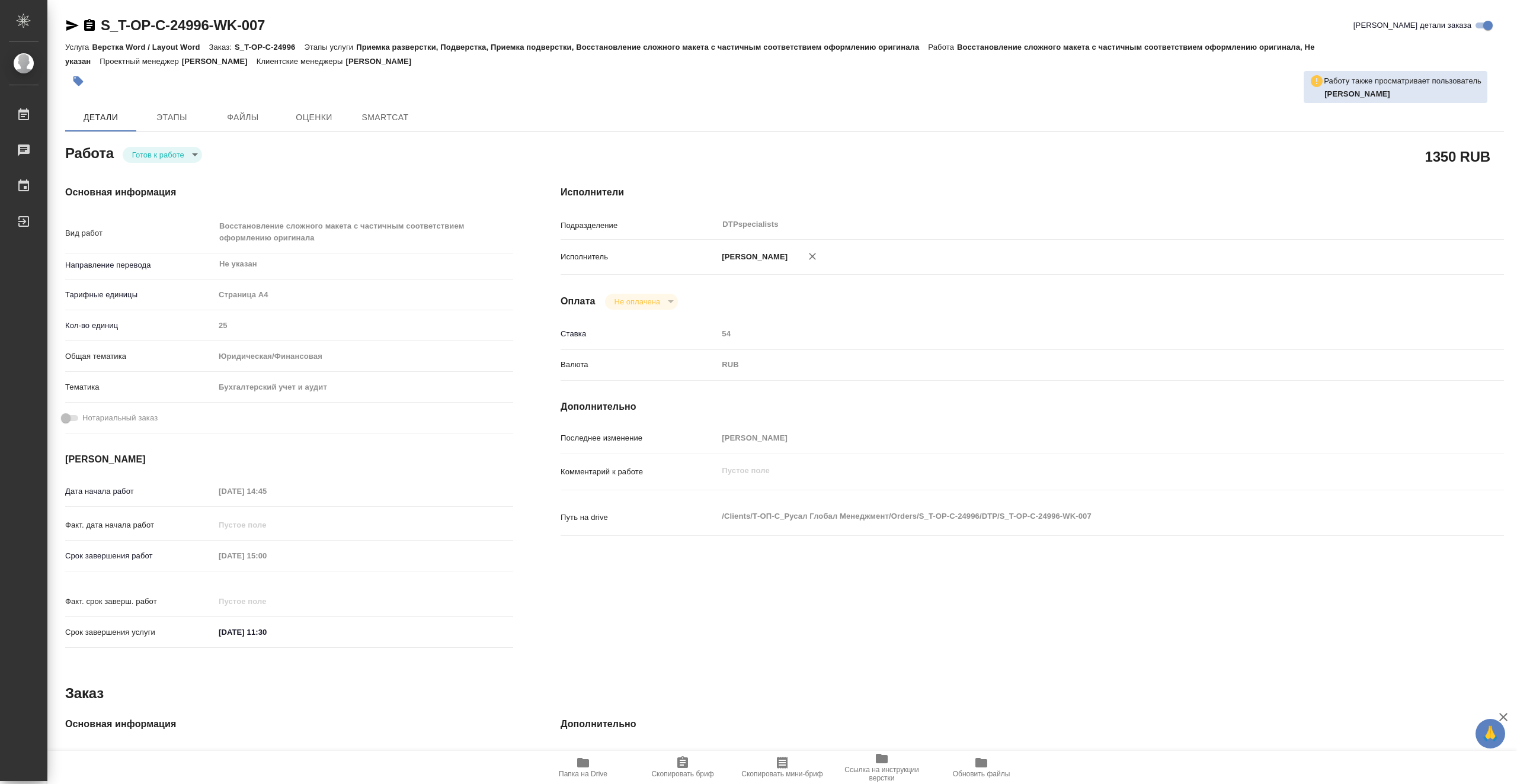
type textarea "x"
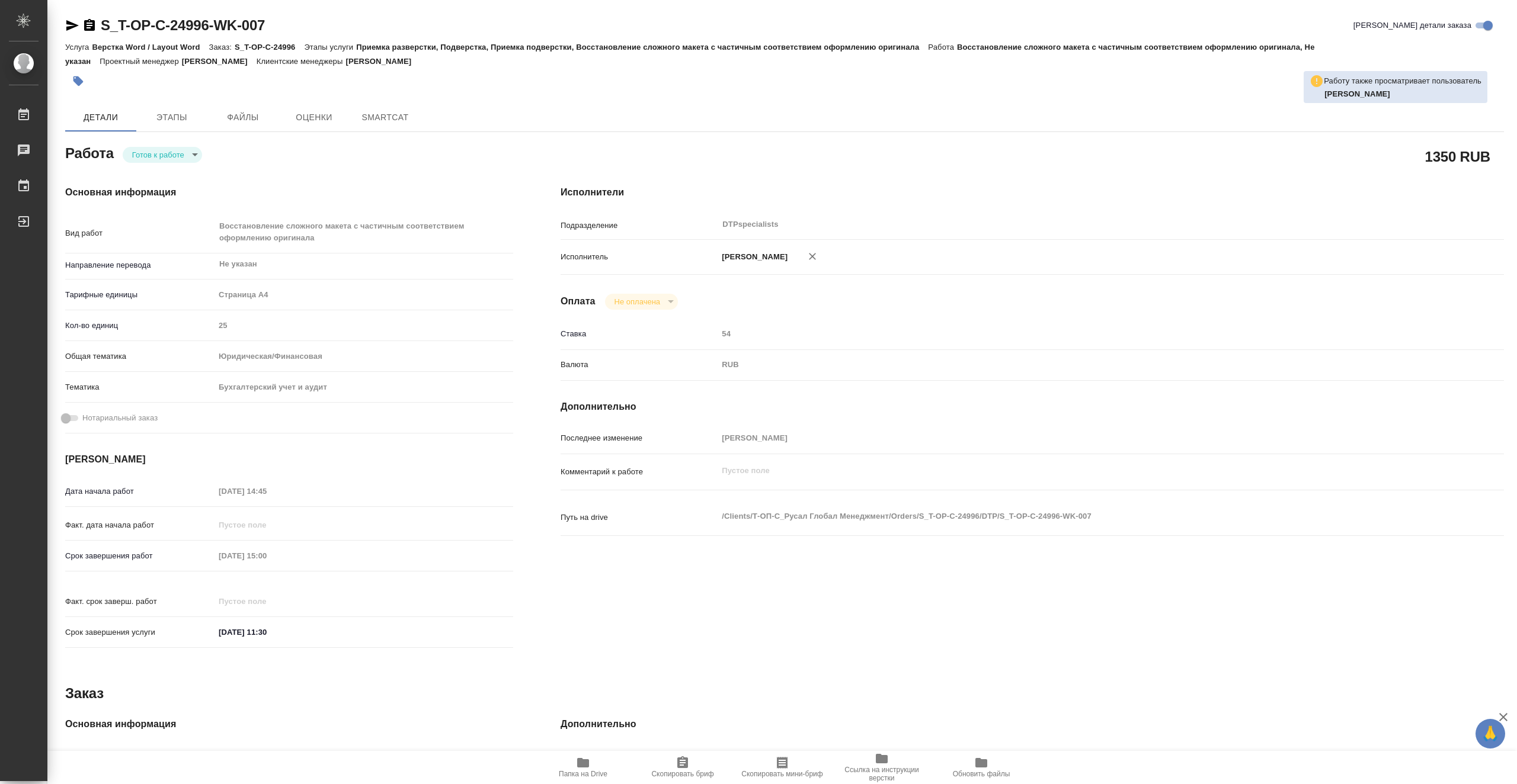
type textarea "x"
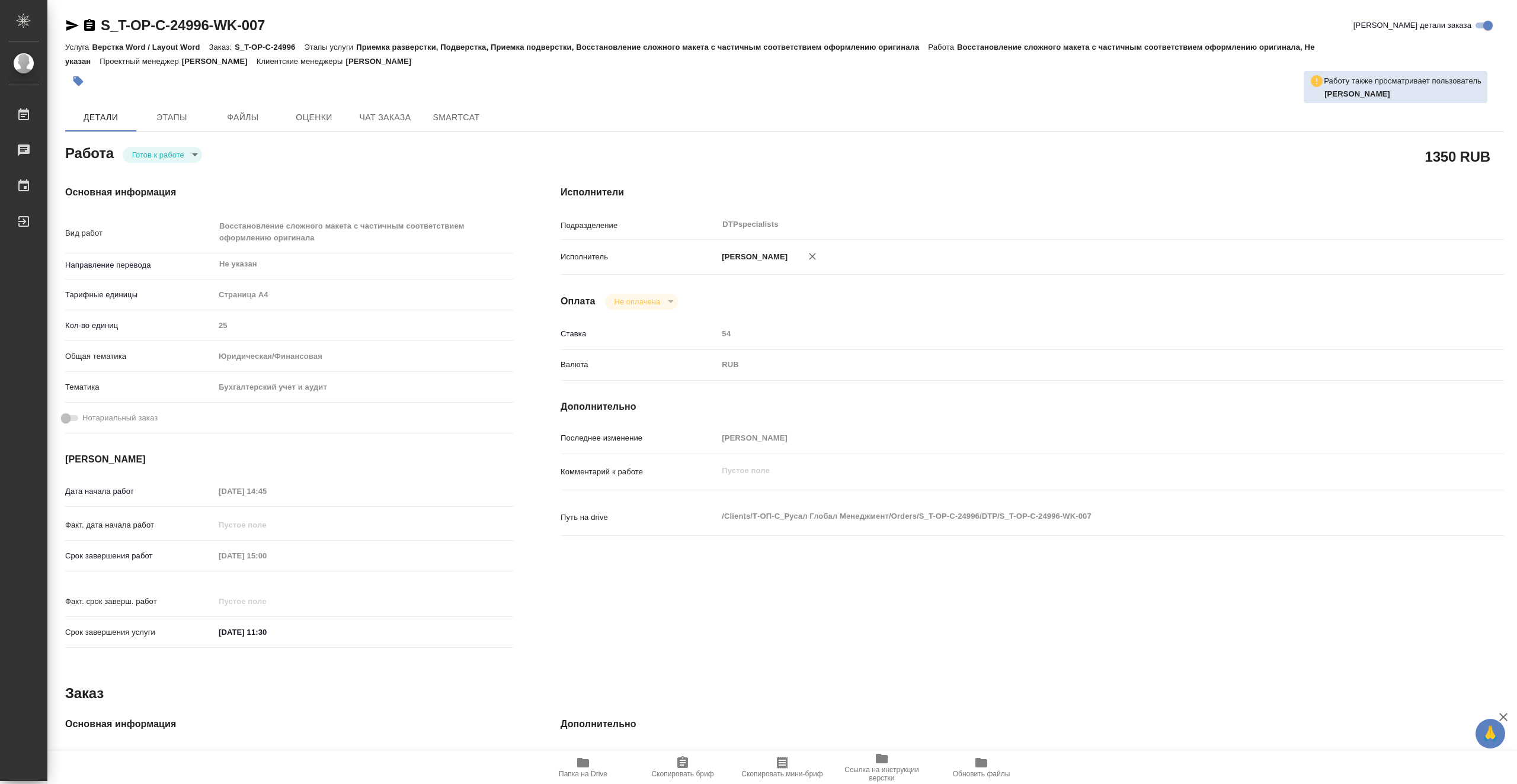
type textarea "x"
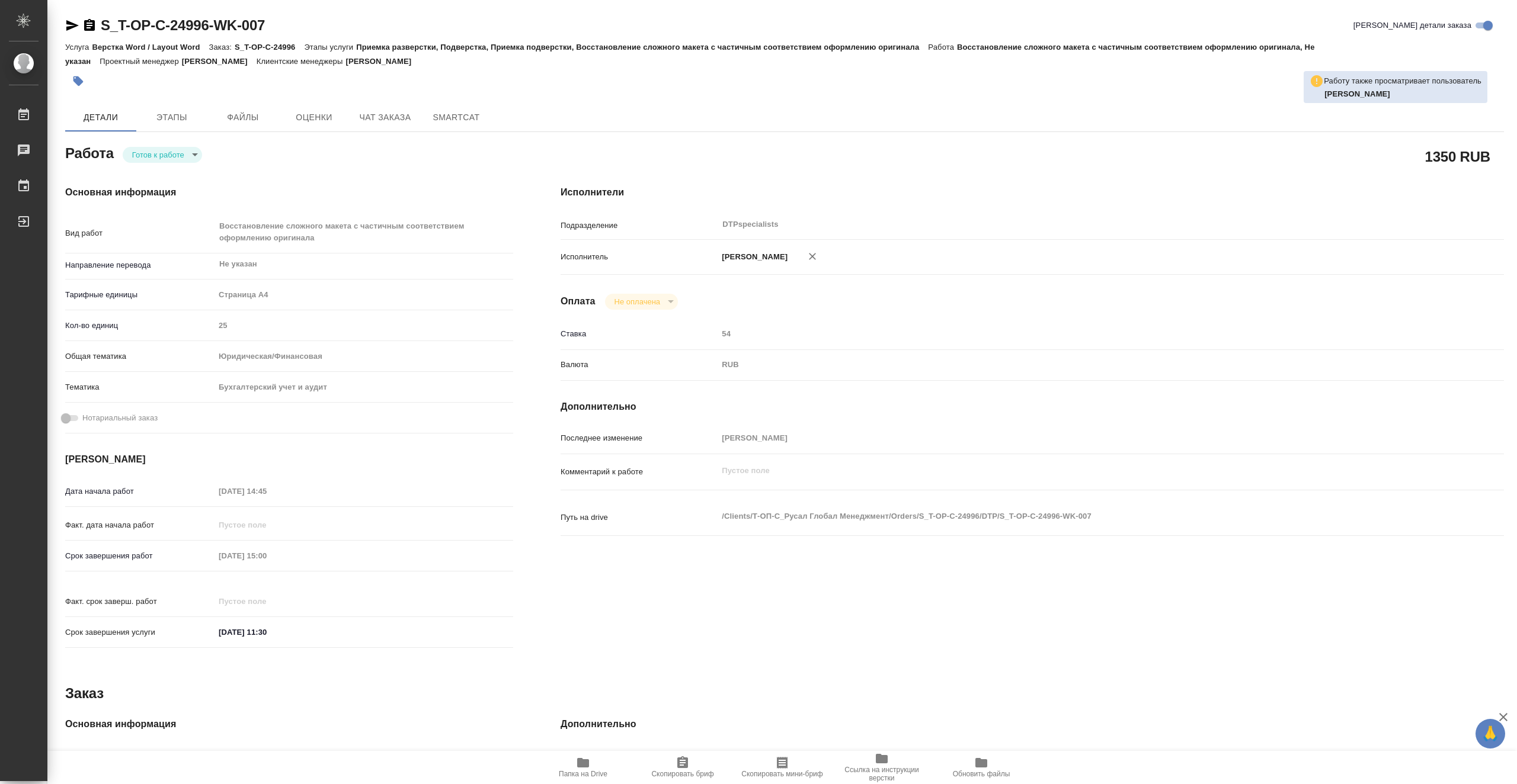
type textarea "x"
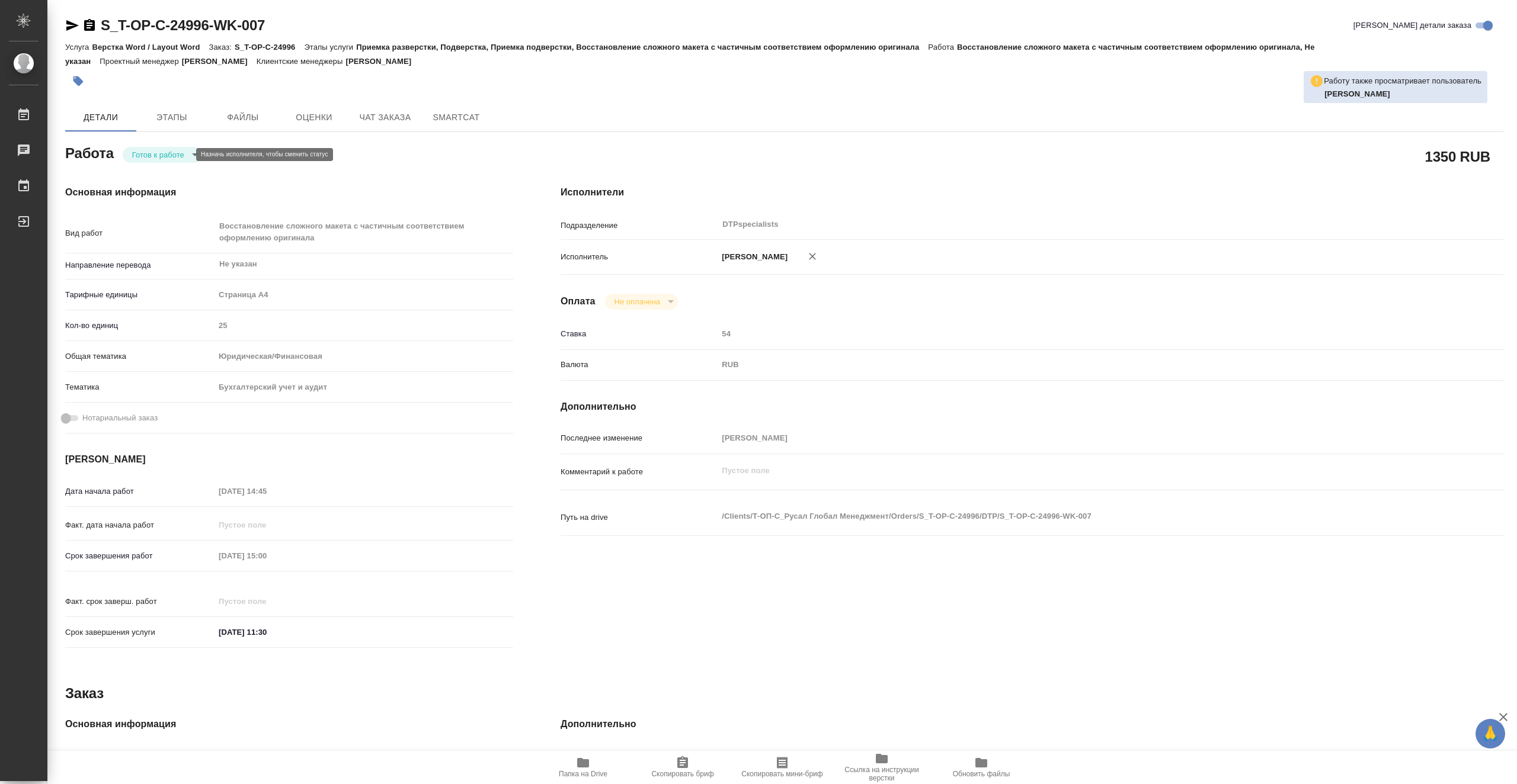
click at [178, 153] on body "🙏 .cls-1 fill:#fff; AWATERA Vasiutchenko [PERSON_NAME] Чаты График Выйти S_T-OP…" at bounding box center [758, 392] width 1517 height 784
click at [180, 151] on li "В работе" at bounding box center [162, 154] width 80 height 20
type textarea "x"
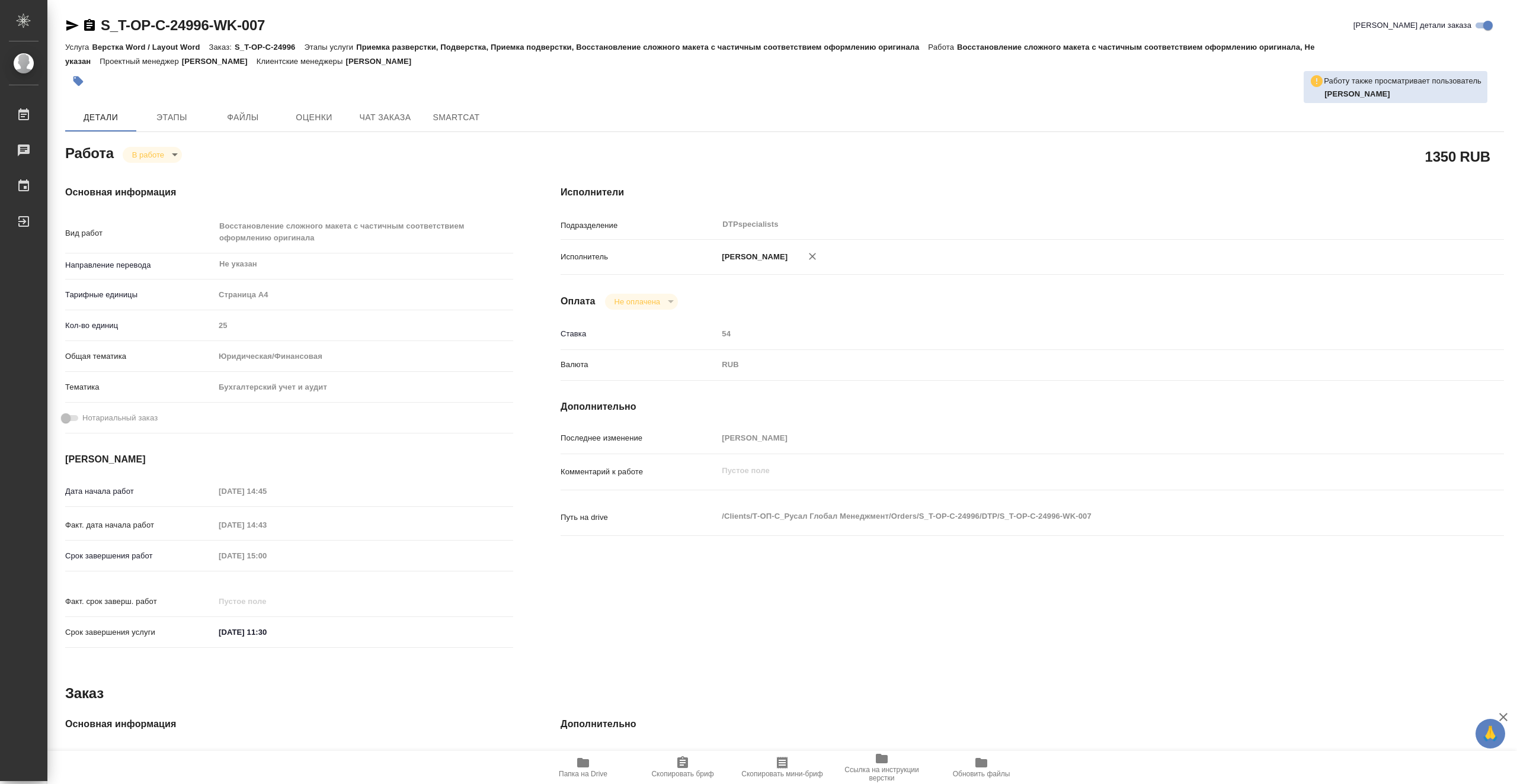
type textarea "x"
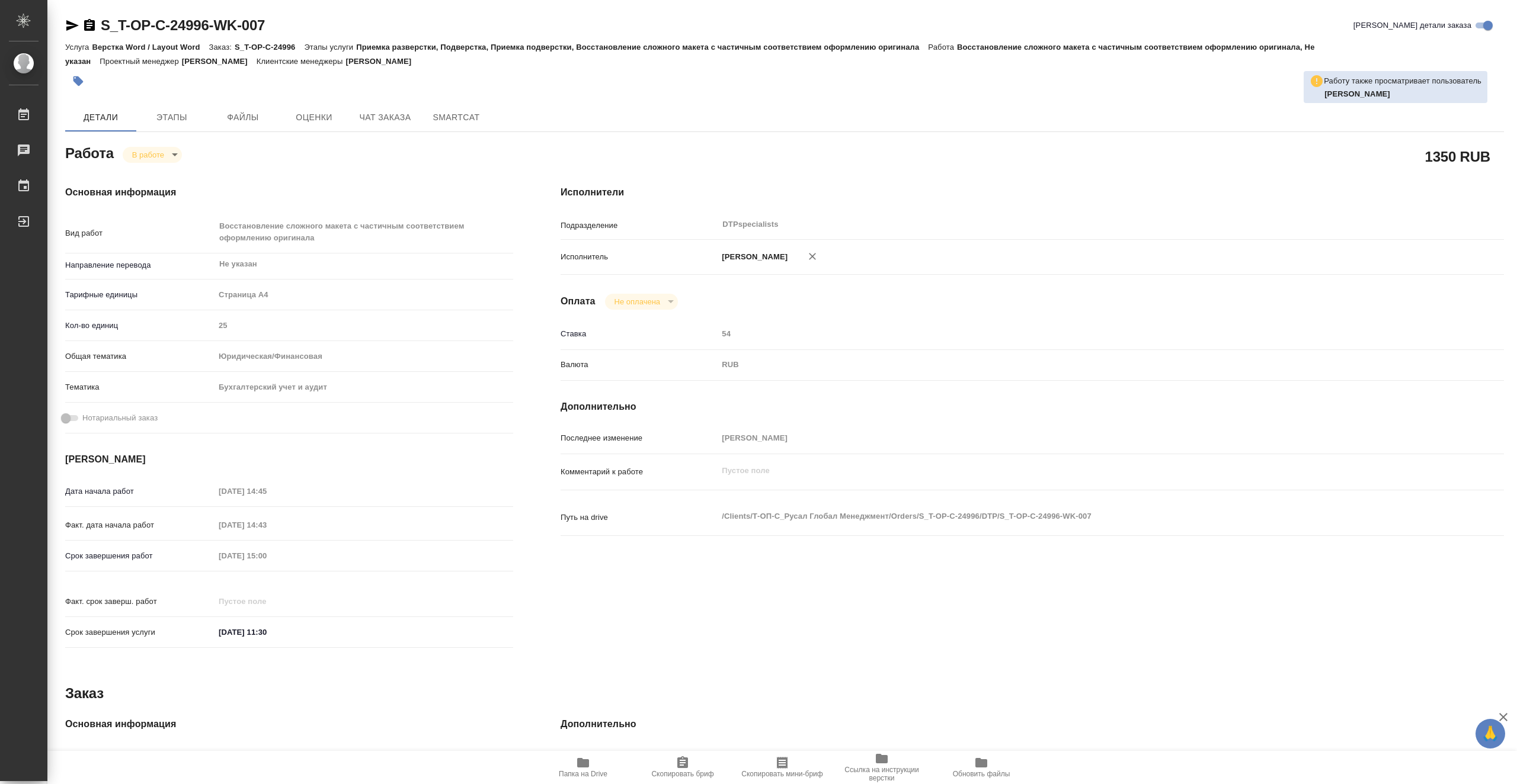
type textarea "x"
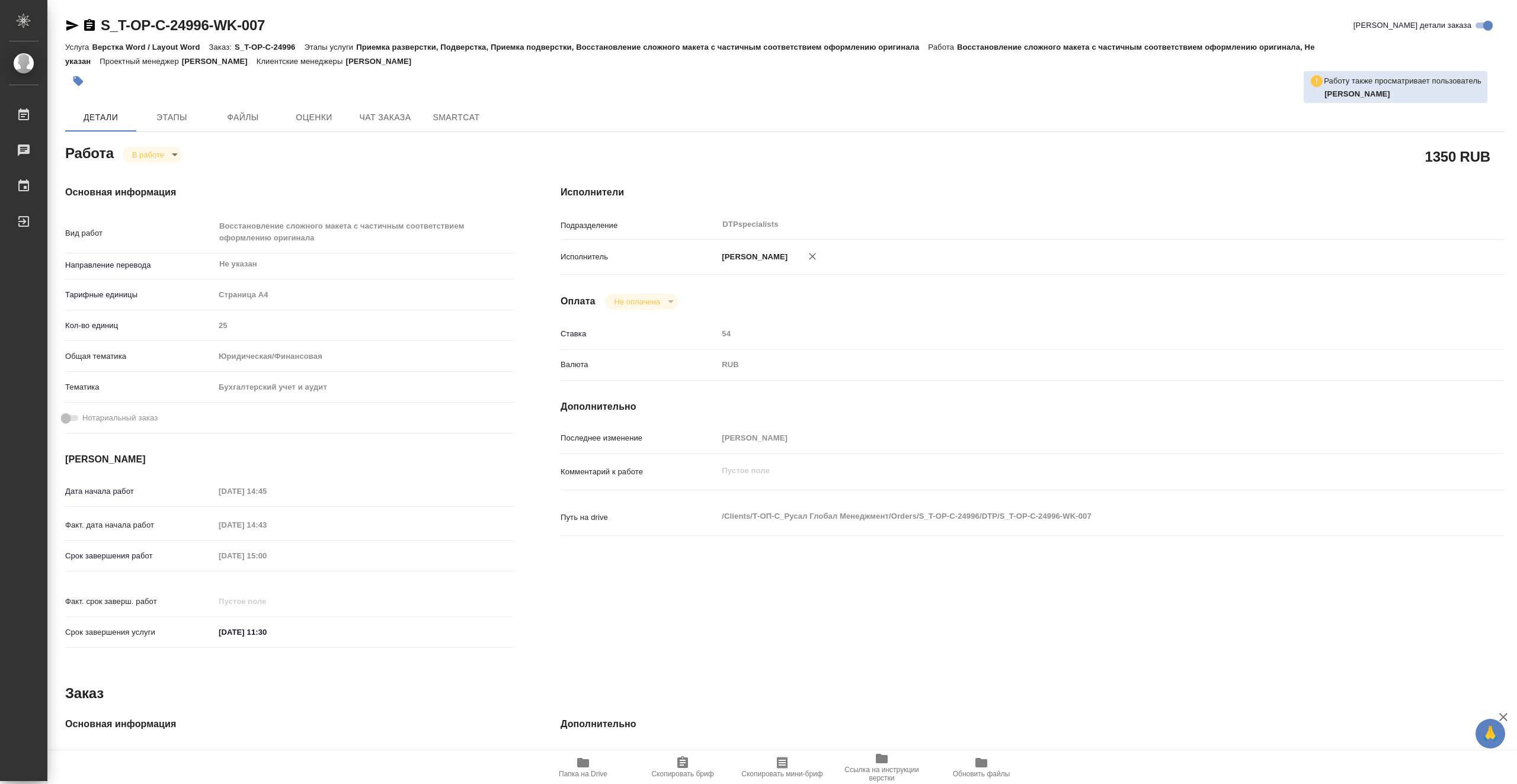
type textarea "x"
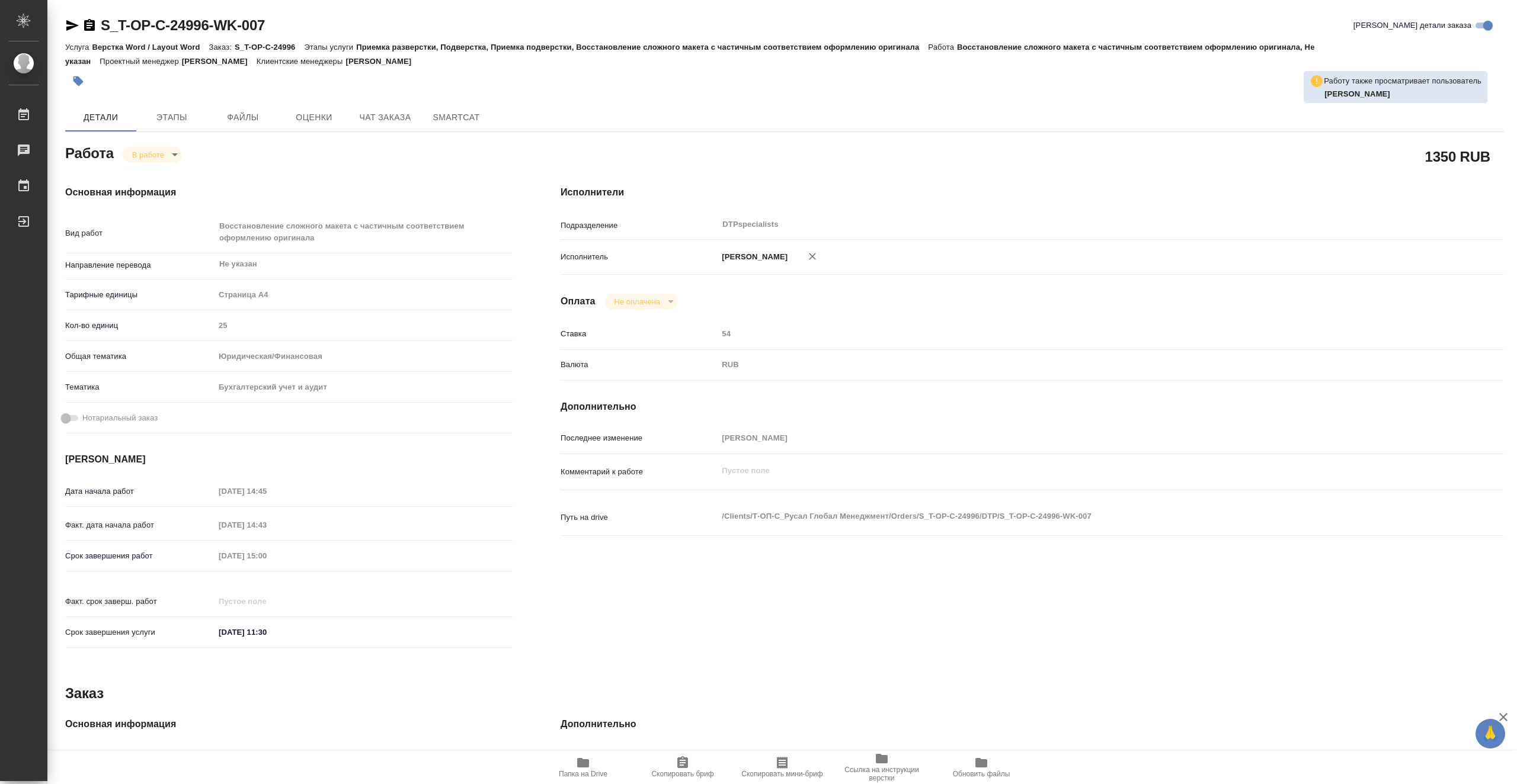
type textarea "x"
